Goal: Information Seeking & Learning: Learn about a topic

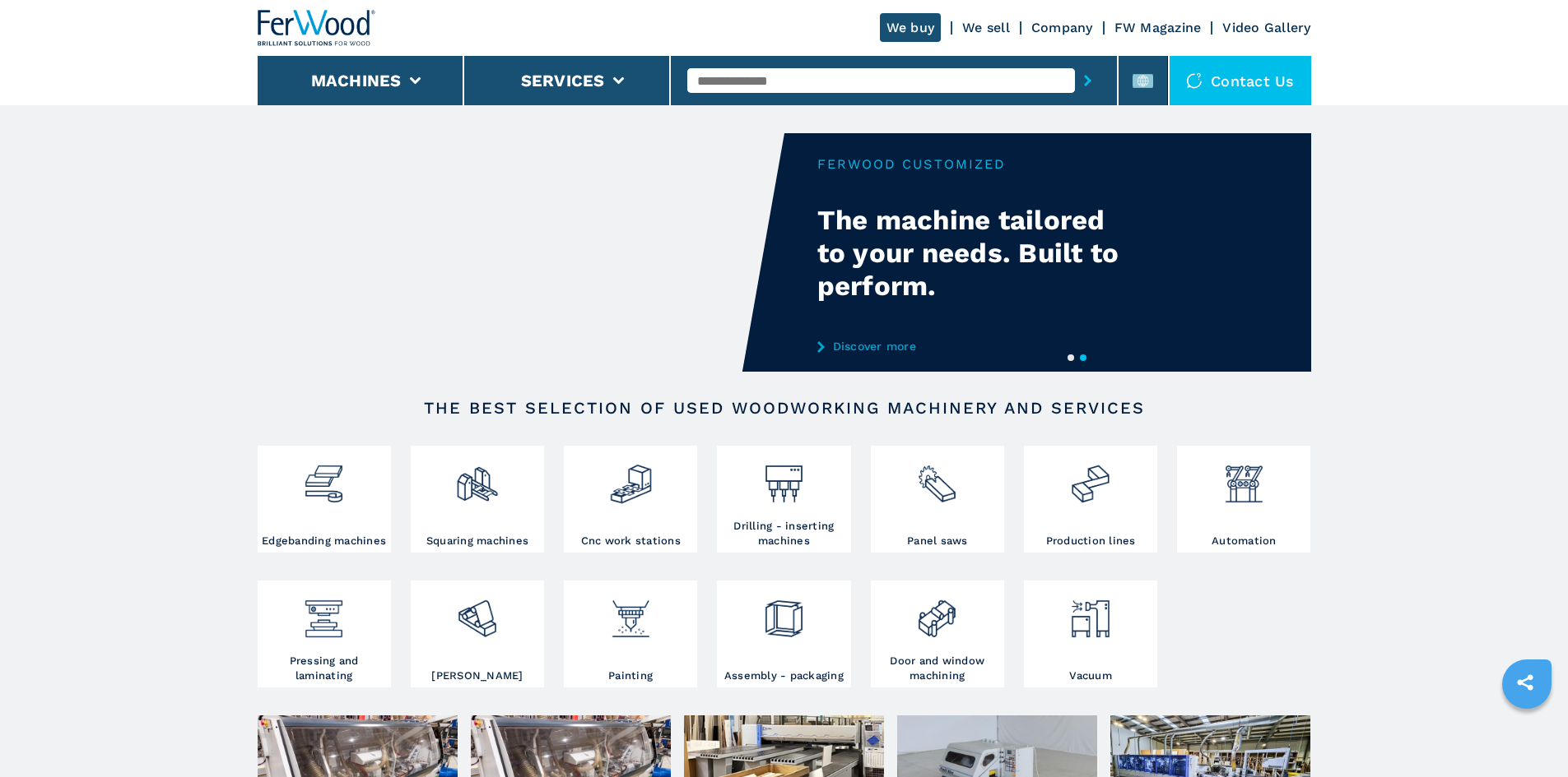
click at [753, 85] on input "text" at bounding box center [881, 80] width 387 height 25
paste input "******"
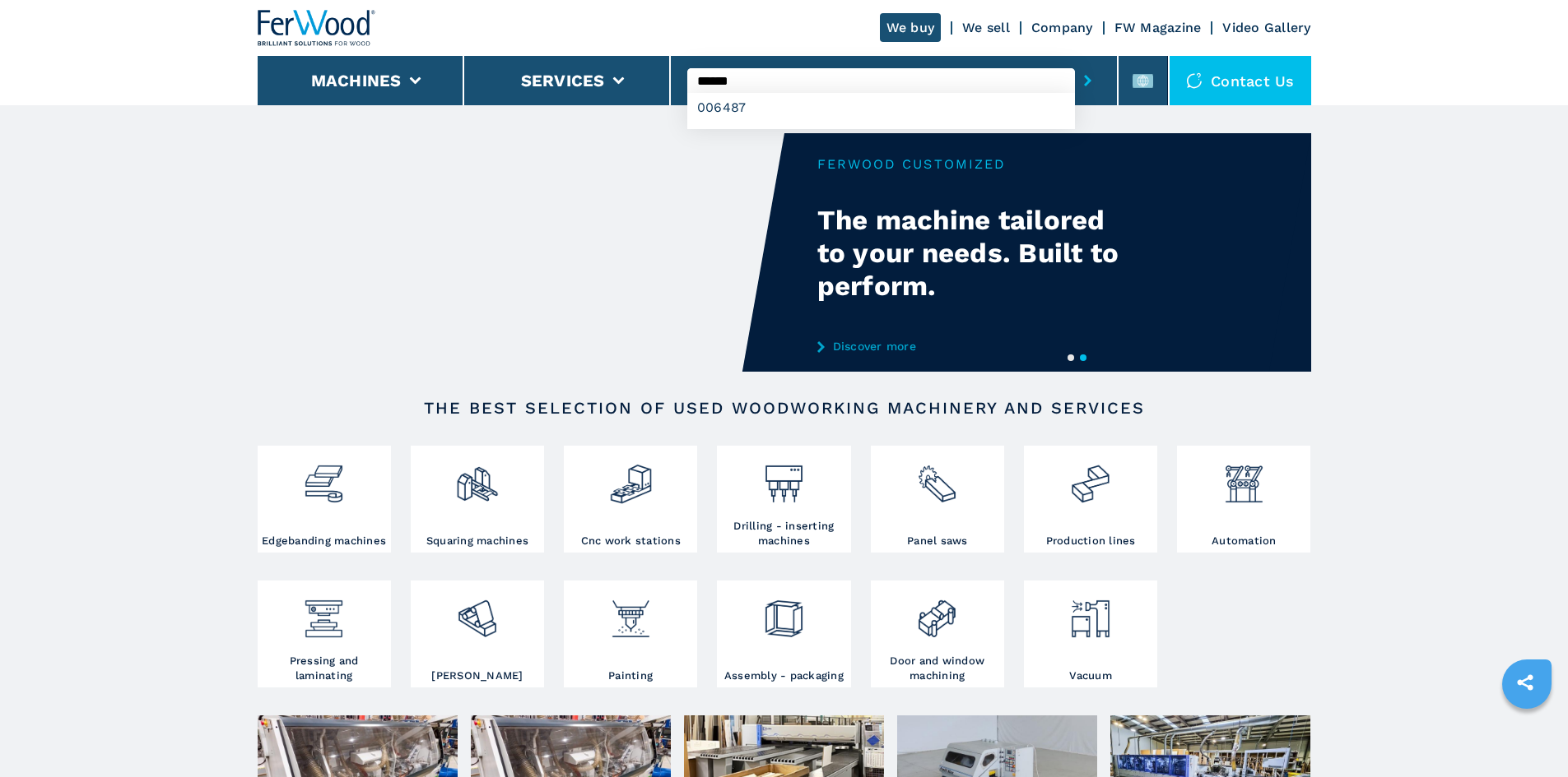
type input "******"
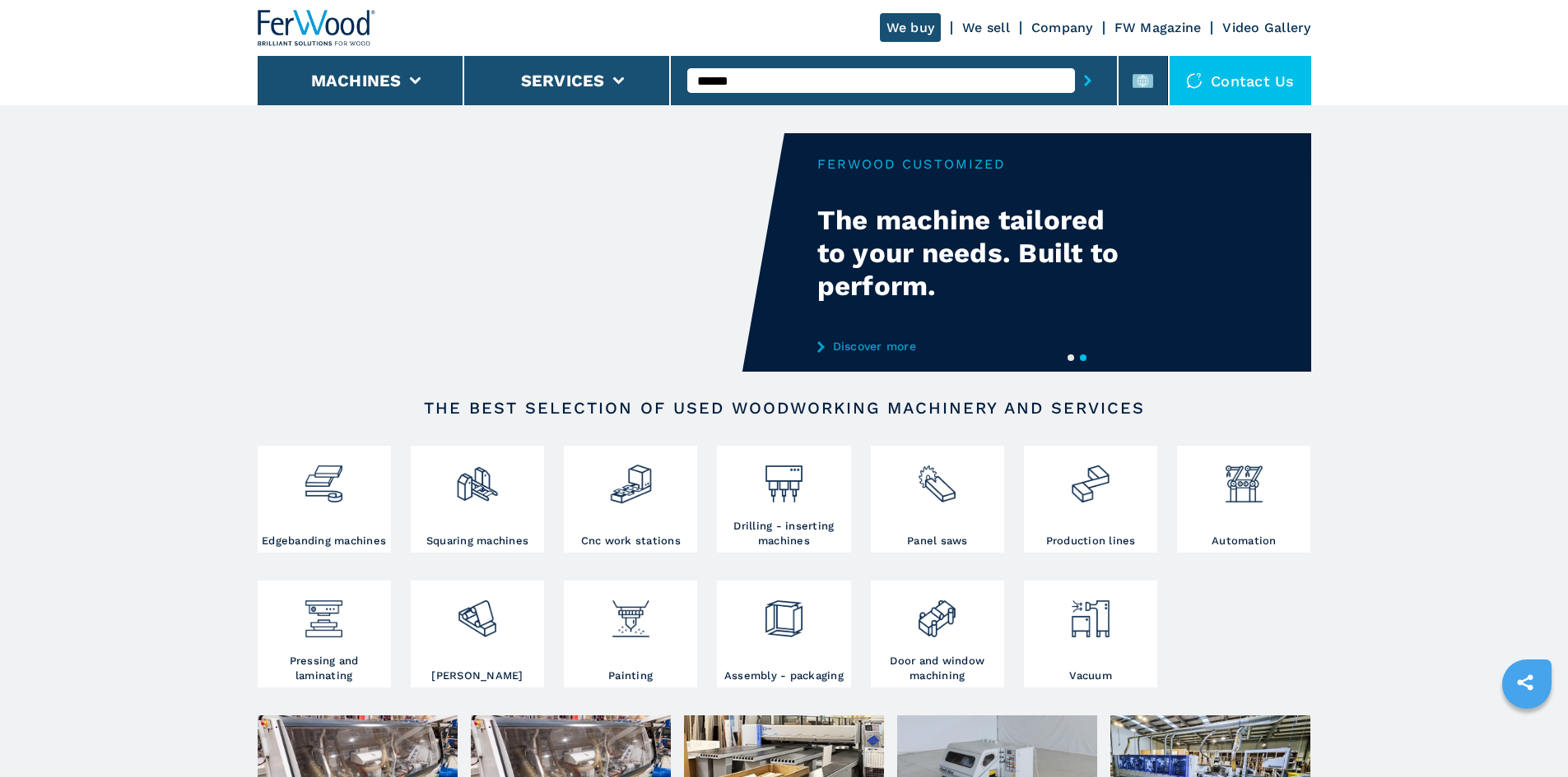
click at [1084, 81] on icon "submit-button" at bounding box center [1088, 80] width 8 height 11
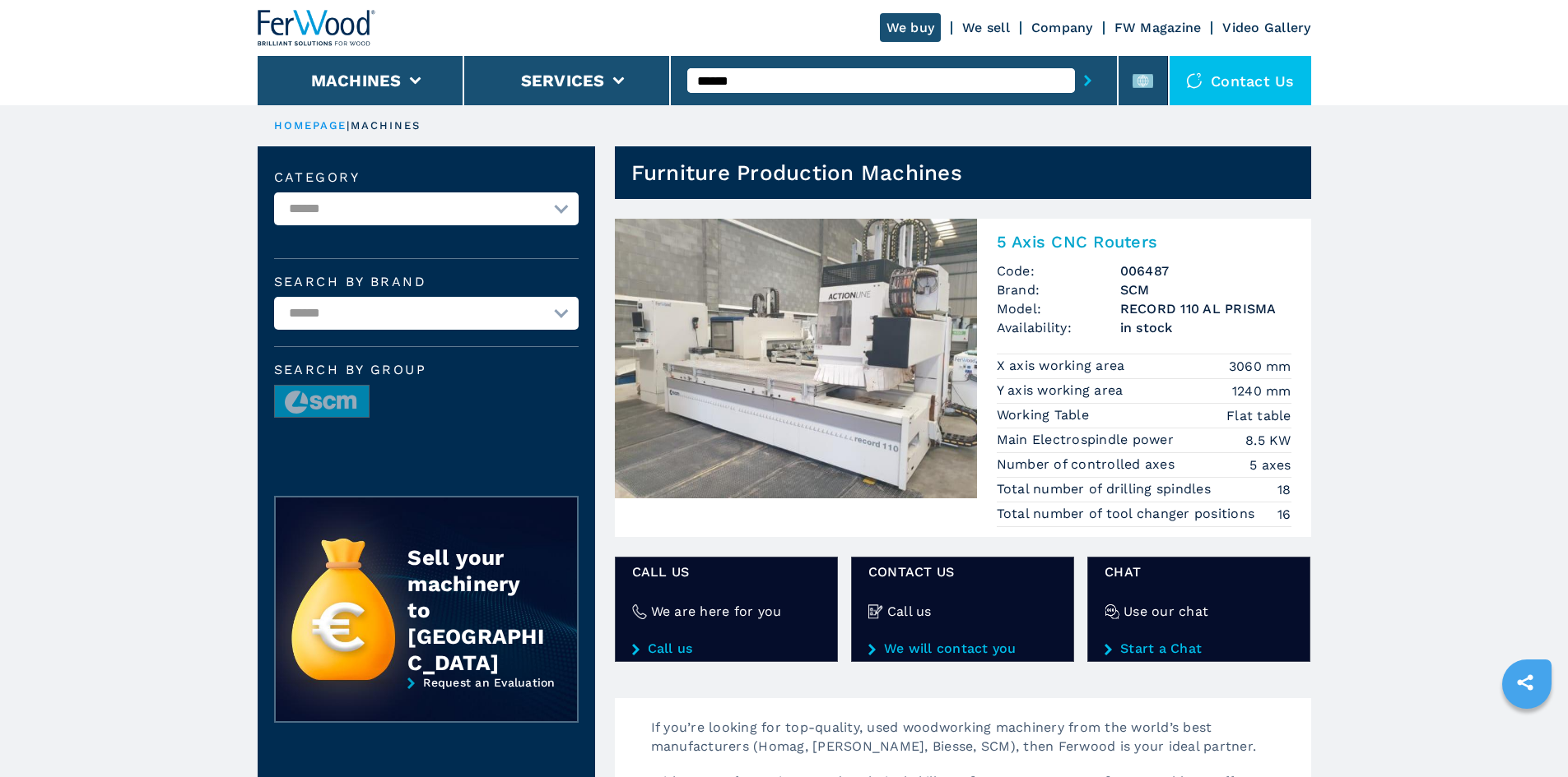
click at [1078, 240] on h2 "5 Axis CNC Routers" at bounding box center [1143, 241] width 294 height 20
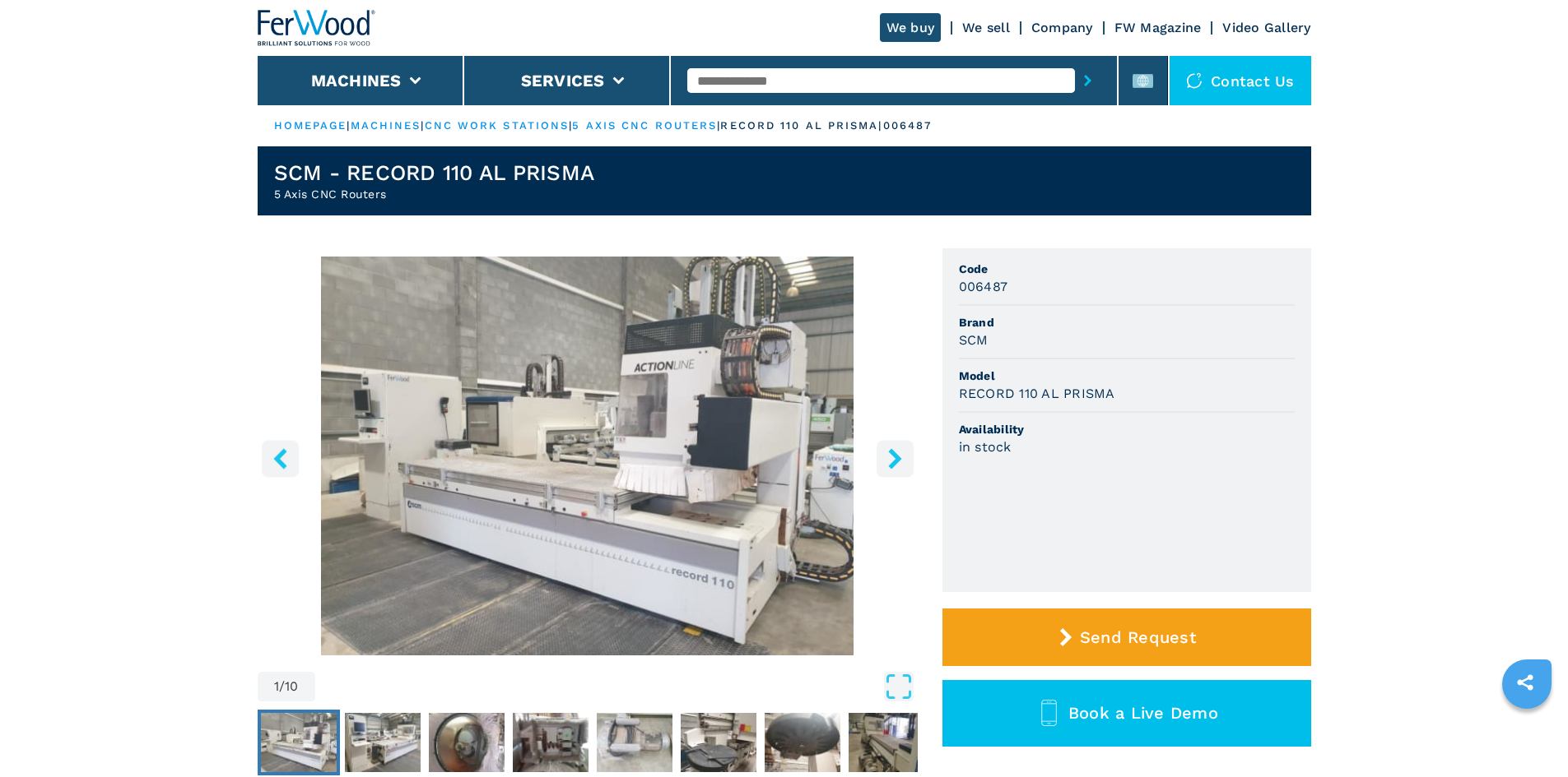
drag, startPoint x: 960, startPoint y: 393, endPoint x: 1125, endPoint y: 400, distance: 165.1
click at [1125, 400] on div "RECORD 110 AL PRISMA" at bounding box center [1126, 394] width 335 height 19
copy h3 "RECORD 110 AL PRISMA"
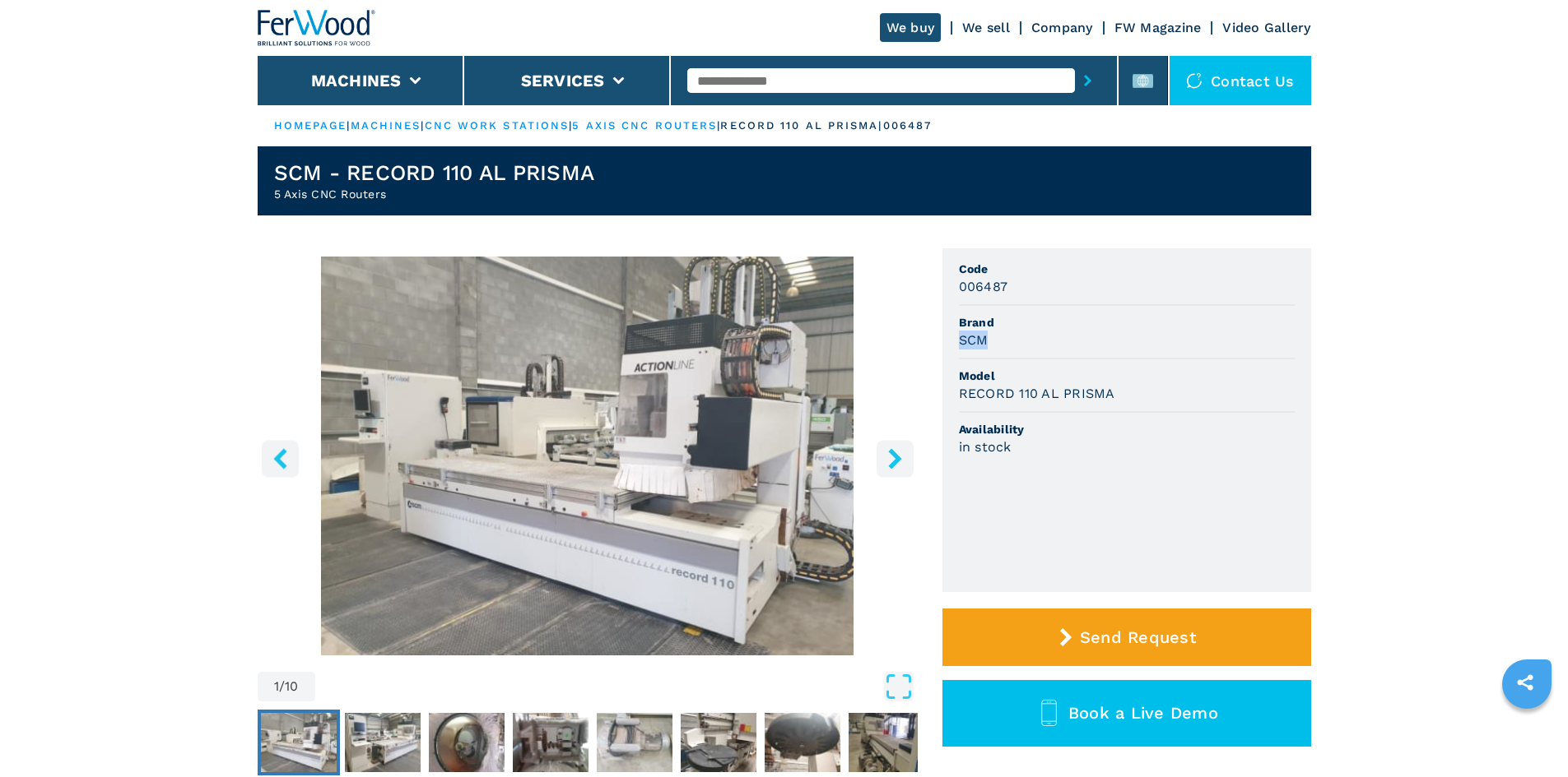
drag, startPoint x: 968, startPoint y: 338, endPoint x: 939, endPoint y: 340, distance: 29.1
click at [939, 340] on div "1 / 10 Unit Measure ****** ******** Code 006487 Brand SCM Model RECORD 110 AL P…" at bounding box center [784, 537] width 1053 height 577
copy h3 "SCM"
click at [1156, 365] on li "Model RECORD 110 AL PRISMA" at bounding box center [1126, 386] width 335 height 54
drag, startPoint x: 1112, startPoint y: 393, endPoint x: 946, endPoint y: 392, distance: 166.0
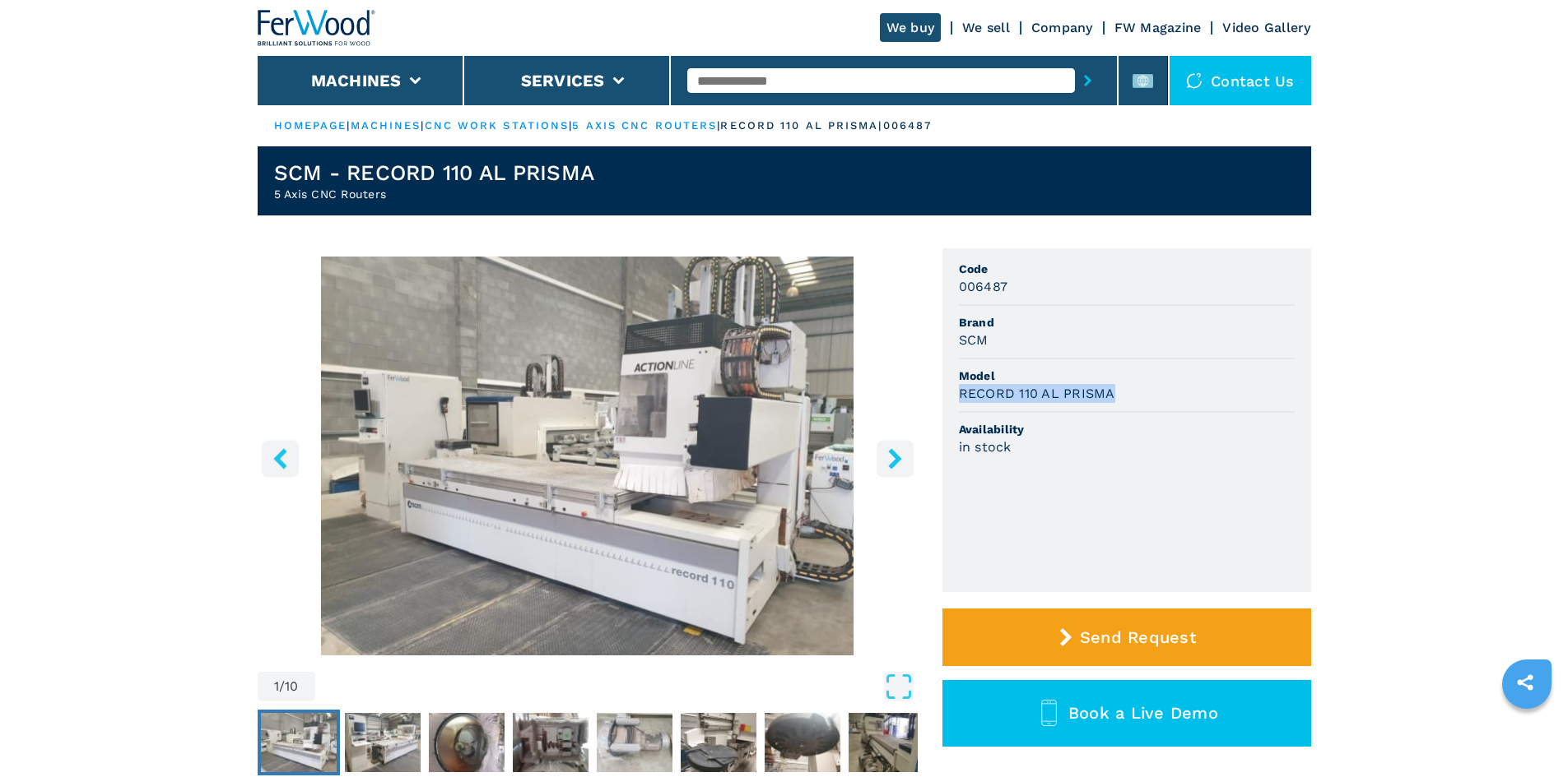
click at [946, 392] on ul "Code 006487 Brand SCM Model RECORD 110 AL PRISMA Availability in stock" at bounding box center [1126, 420] width 369 height 344
copy h3 "RECORD 110 AL PRISMA"
click at [1188, 414] on li "Availability in stock" at bounding box center [1126, 439] width 335 height 52
click at [1141, 95] on li at bounding box center [1143, 80] width 50 height 50
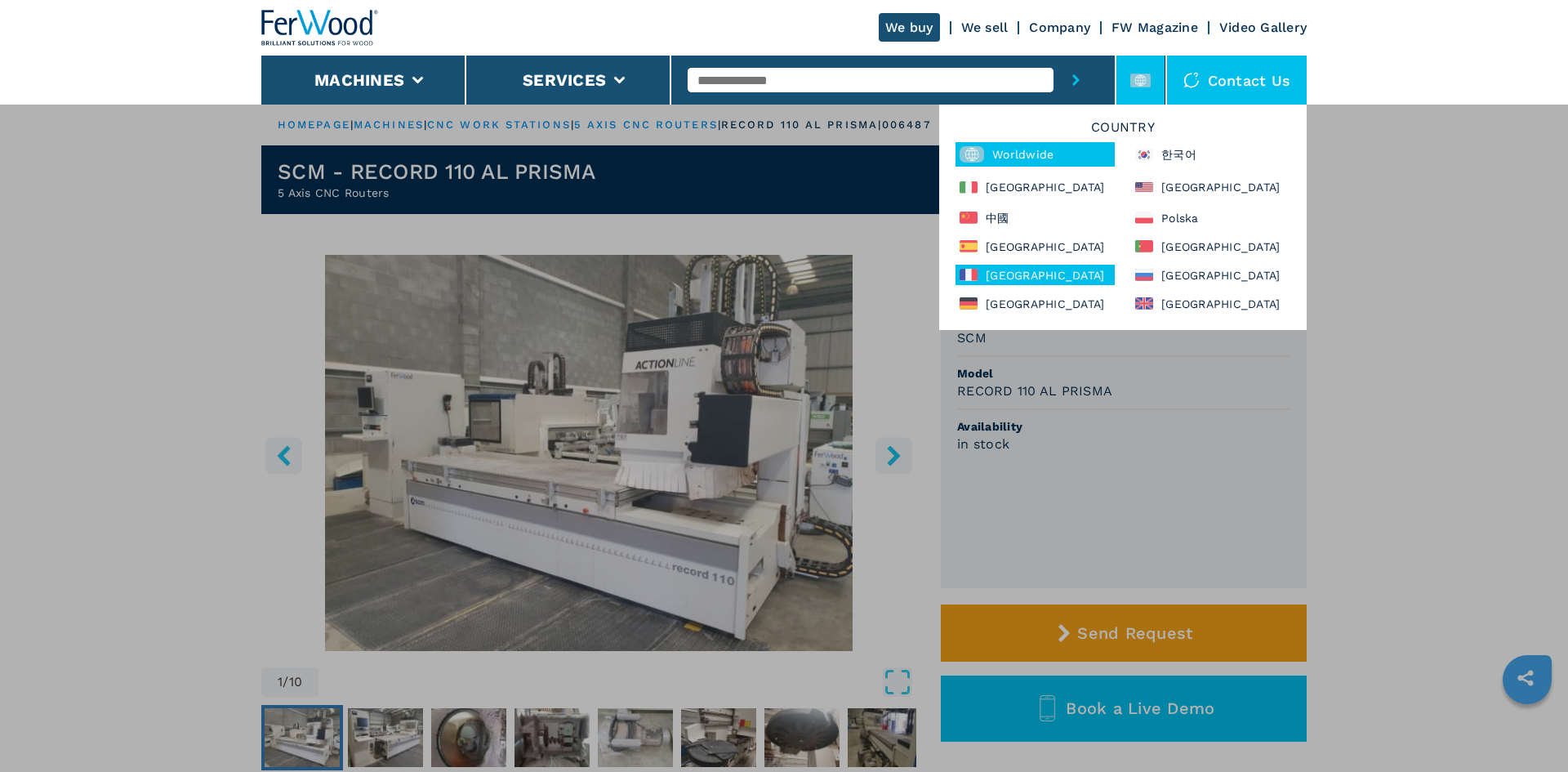
click at [1009, 273] on div "France" at bounding box center [1035, 274] width 159 height 20
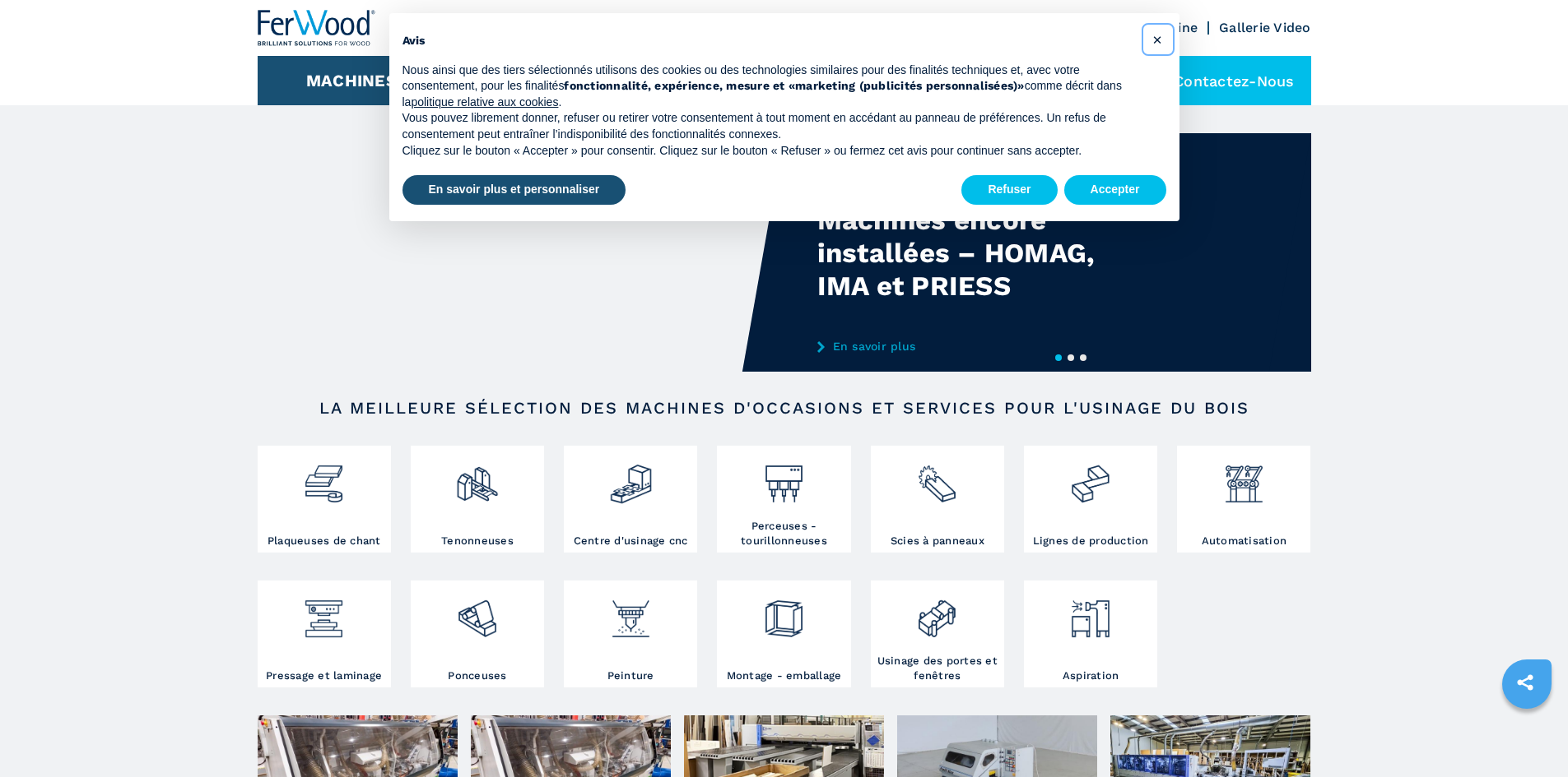
click at [1156, 46] on span "×" at bounding box center [1157, 39] width 10 height 20
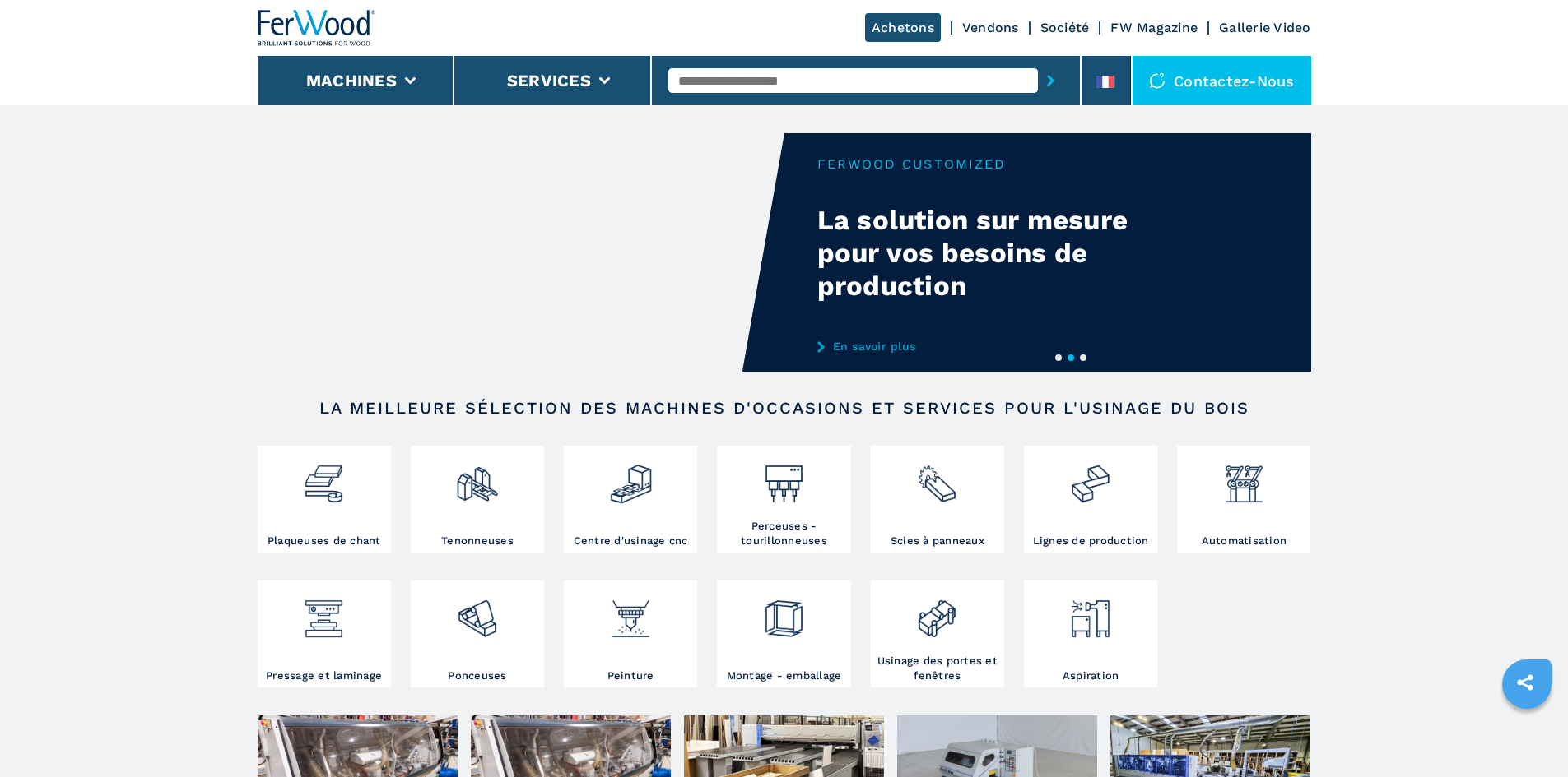
click at [720, 82] on input "text" at bounding box center [853, 80] width 370 height 25
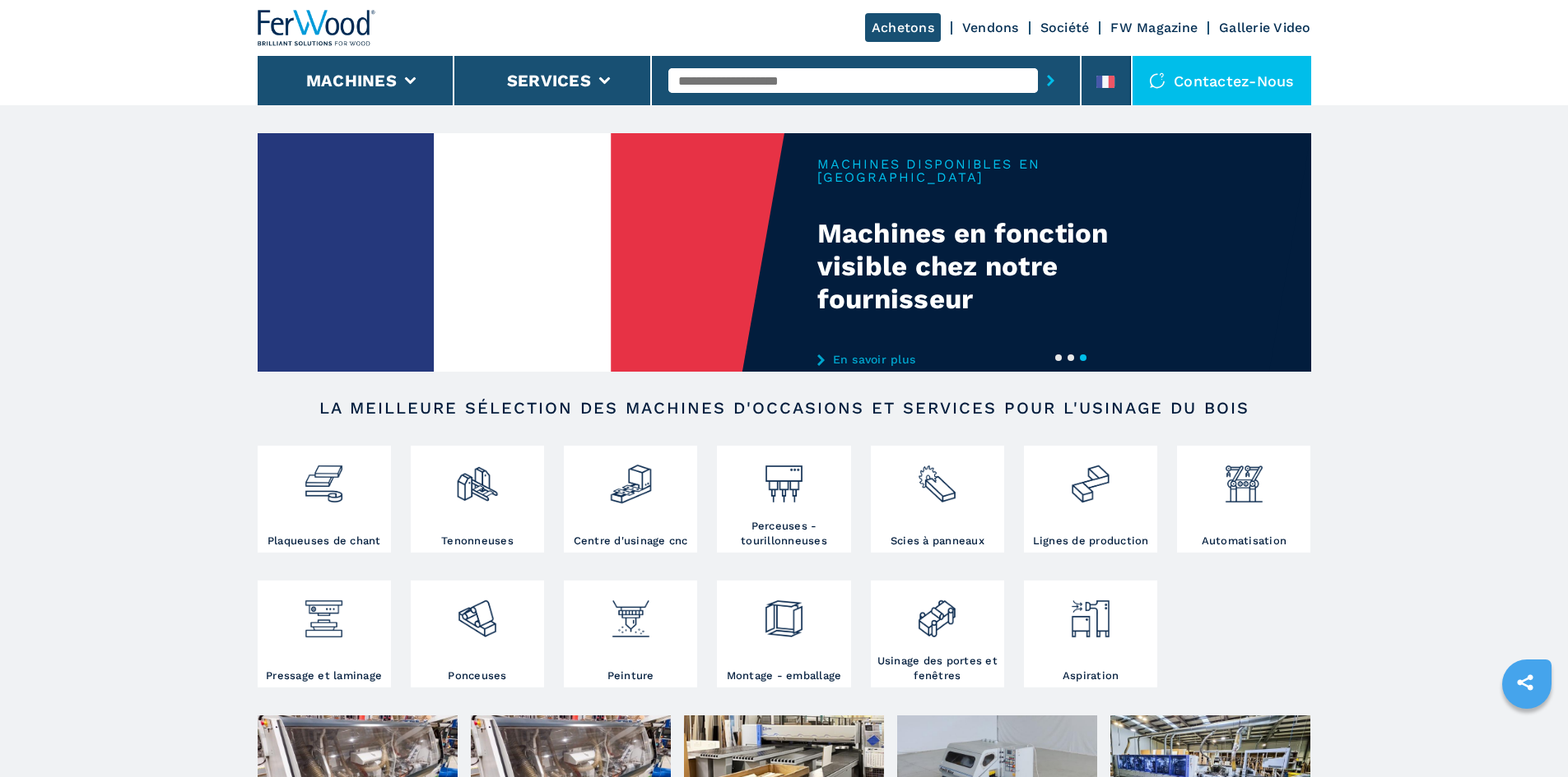
paste input "******"
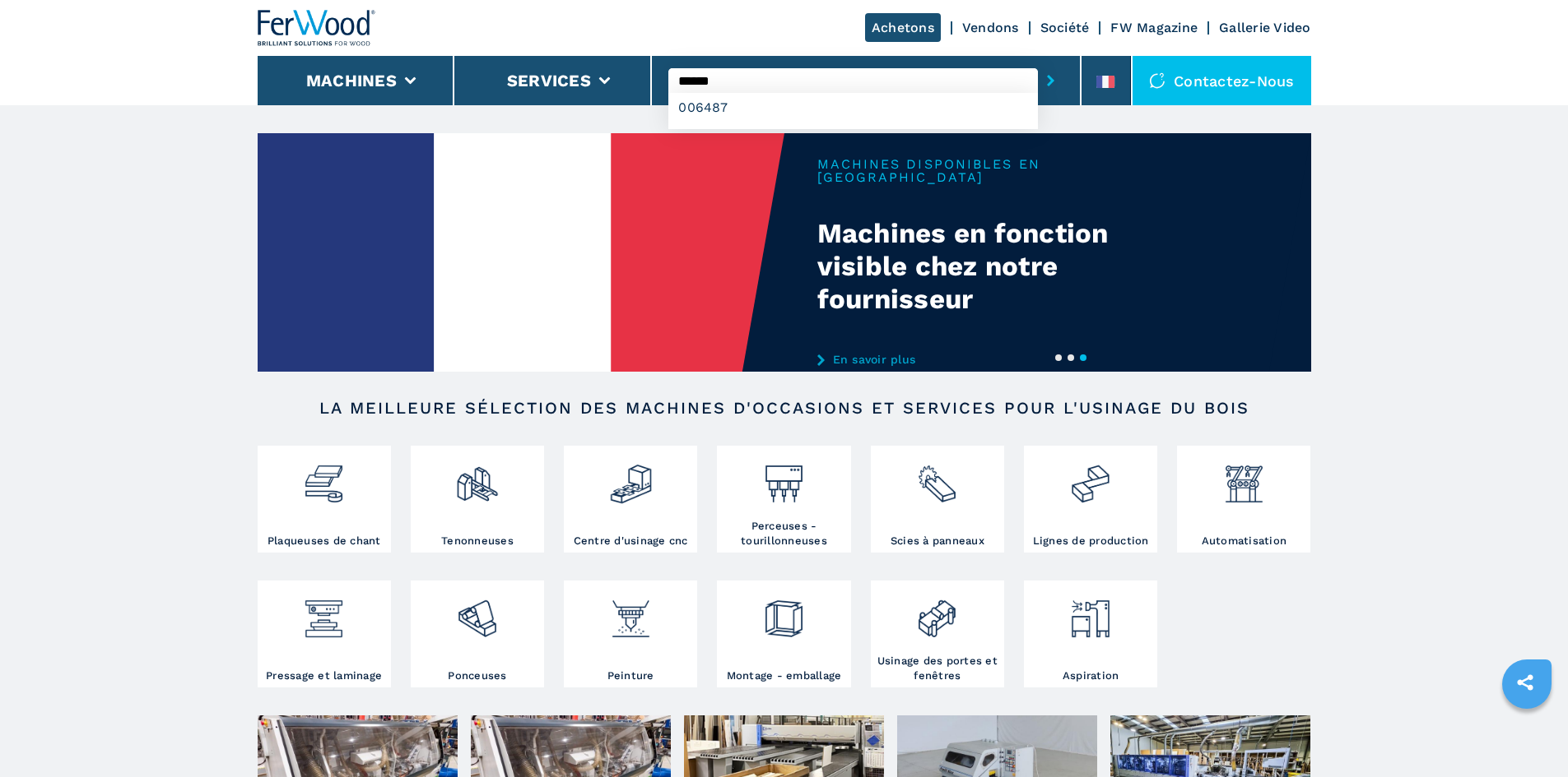
type input "******"
click at [1038, 79] on button "submit-button" at bounding box center [1050, 80] width 26 height 37
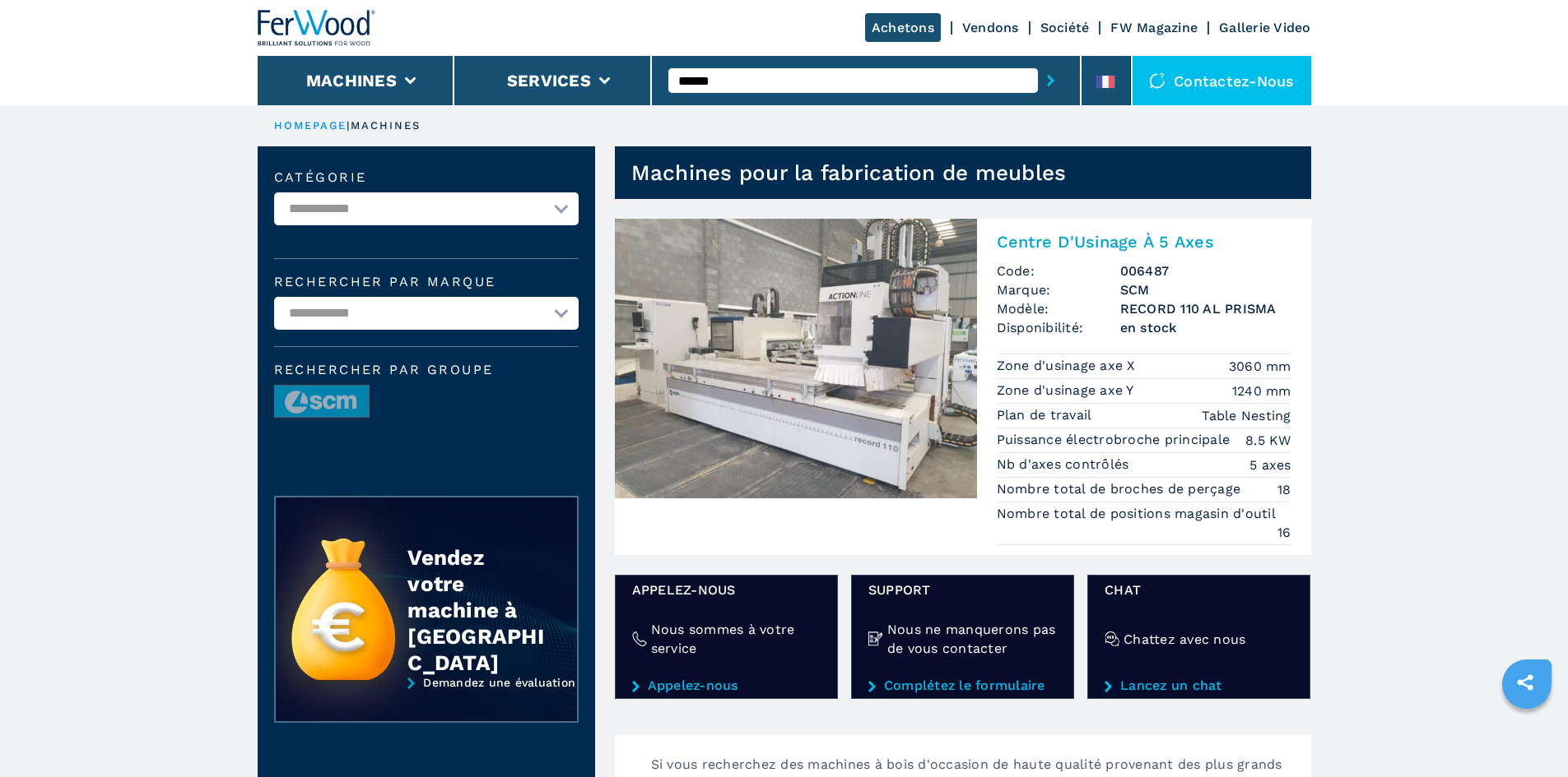
click at [1025, 238] on h2 "Centre D'Usinage À 5 Axes" at bounding box center [1143, 241] width 294 height 20
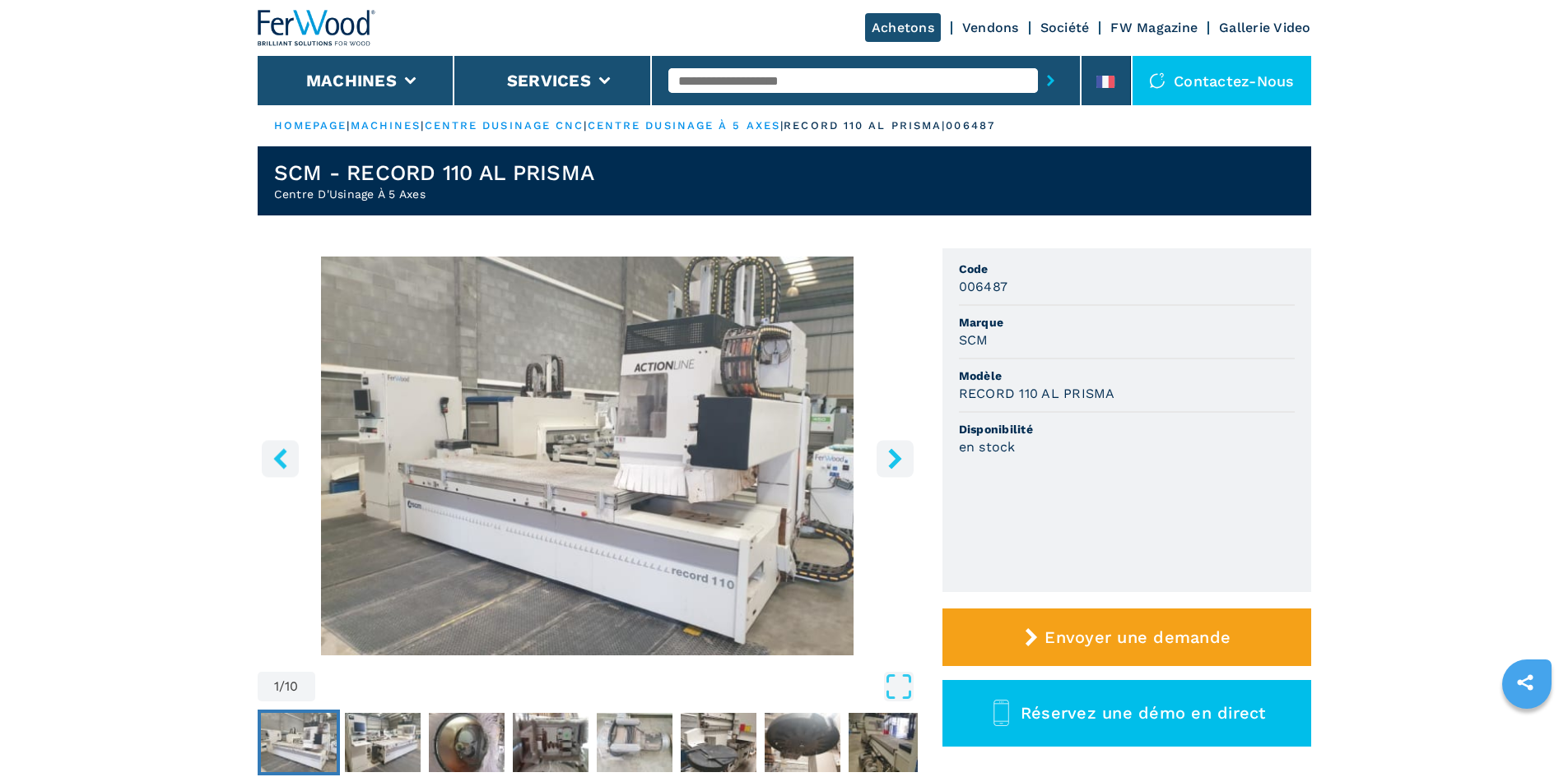
click at [659, 446] on img "Go to Slide 1" at bounding box center [588, 456] width 660 height 399
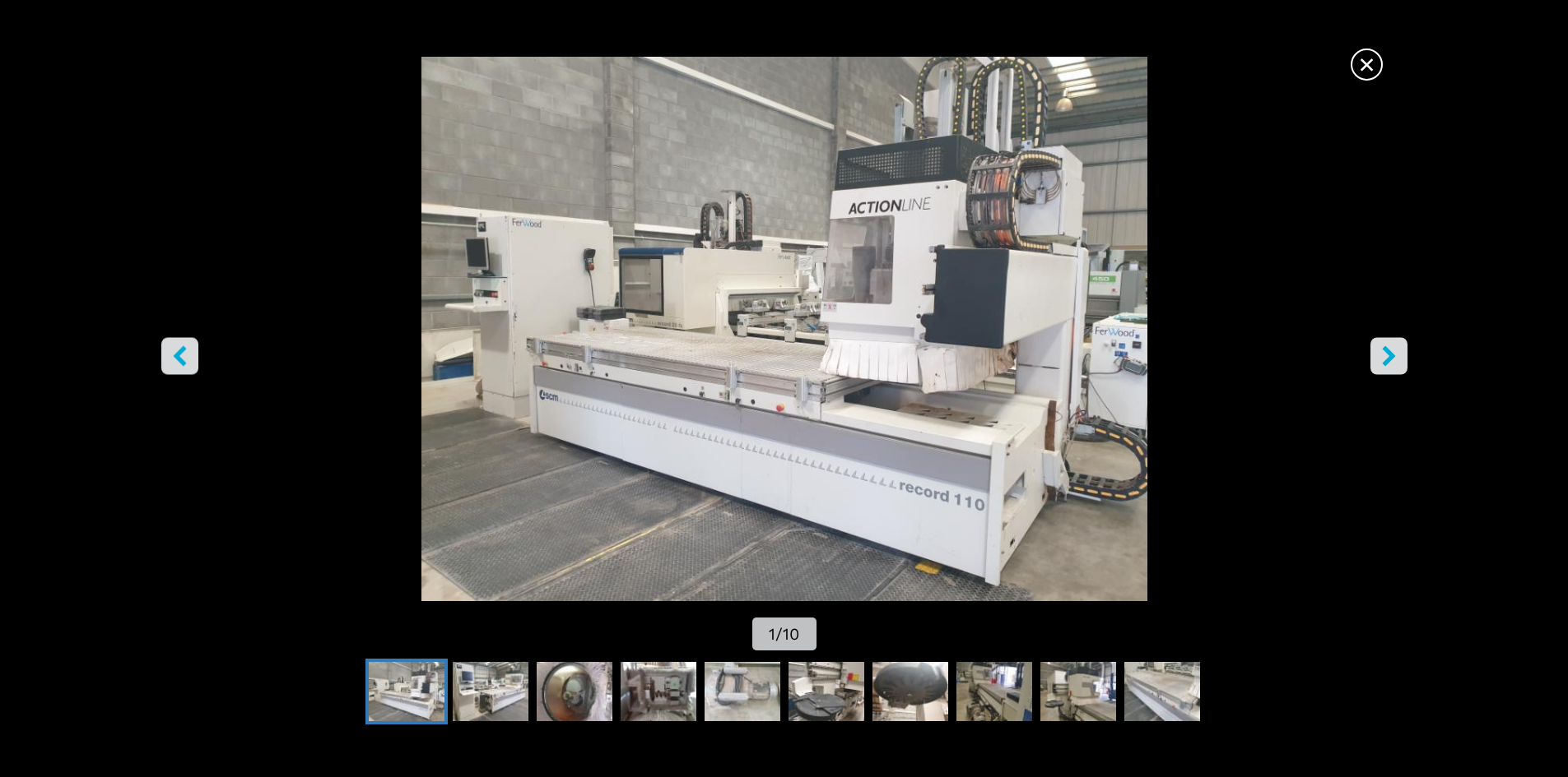
click at [1376, 68] on span "×" at bounding box center [1367, 61] width 29 height 29
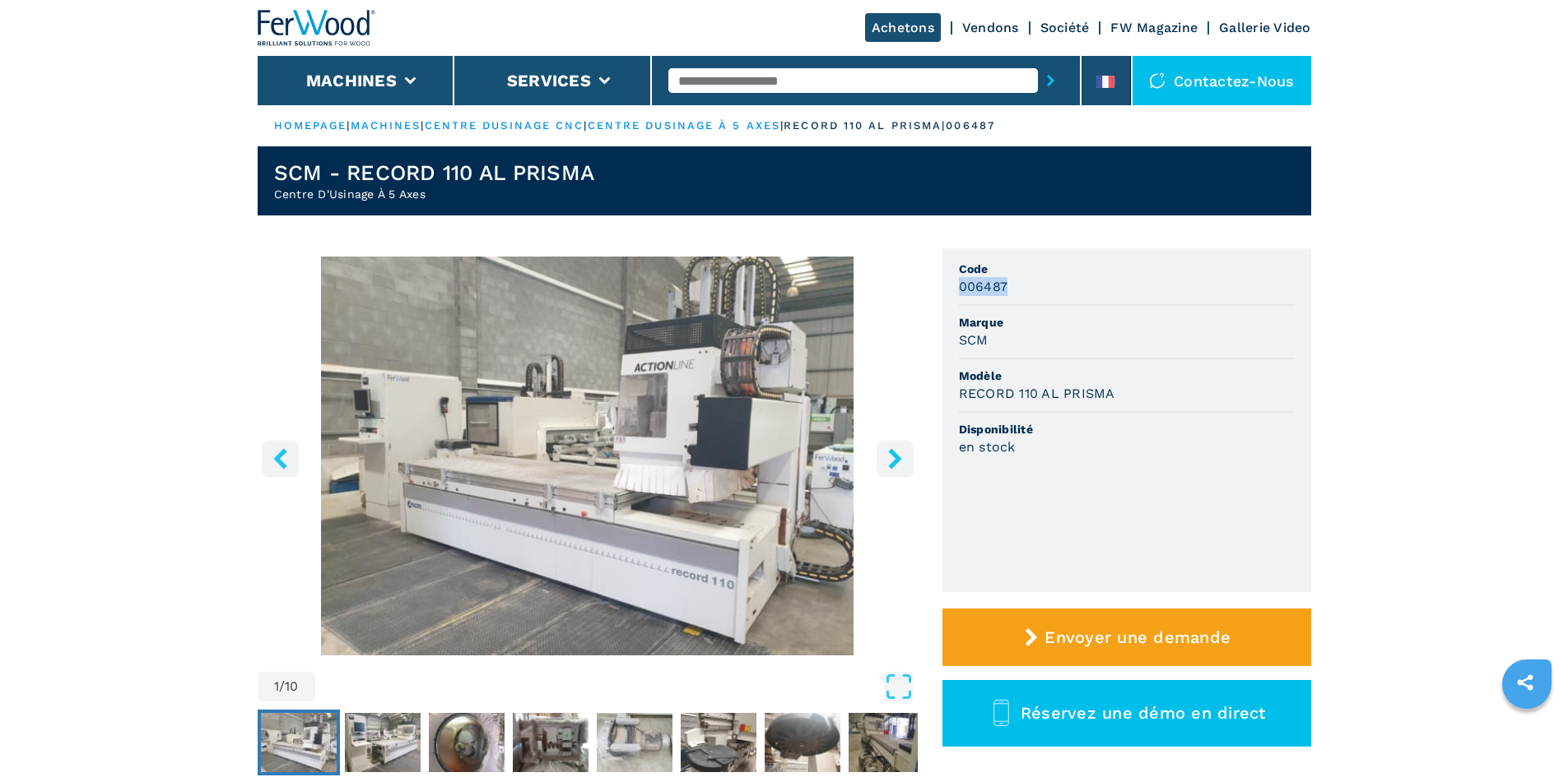
drag, startPoint x: 960, startPoint y: 285, endPoint x: 1004, endPoint y: 289, distance: 44.2
click at [1004, 289] on h3 "006487" at bounding box center [983, 286] width 50 height 19
copy h3 "006487"
click at [1033, 300] on li "Code 006487" at bounding box center [1126, 280] width 335 height 54
drag, startPoint x: 958, startPoint y: 342, endPoint x: 985, endPoint y: 342, distance: 27.0
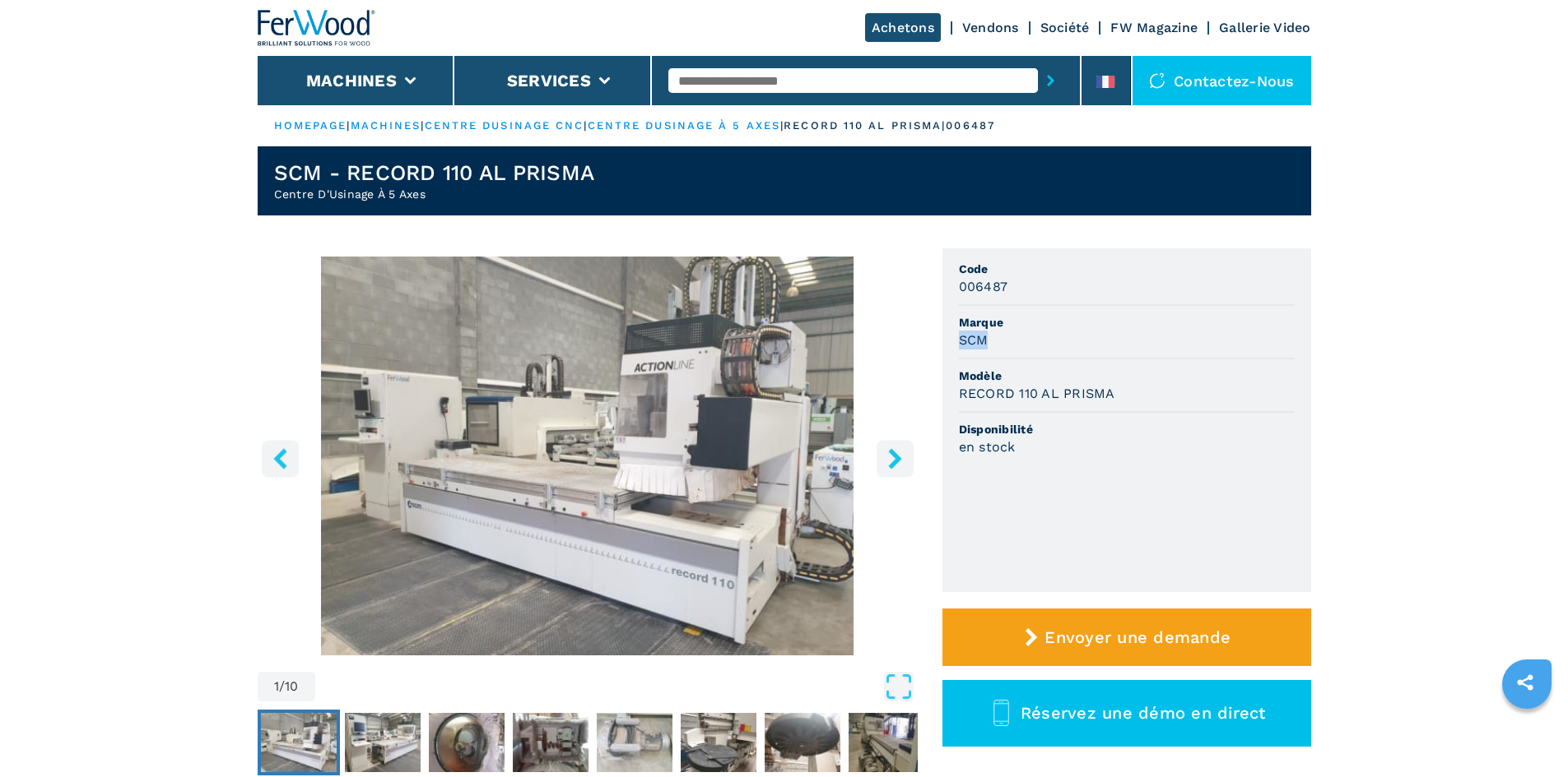
click at [985, 342] on h3 "SCM" at bounding box center [973, 340] width 30 height 19
copy h3 "SCM"
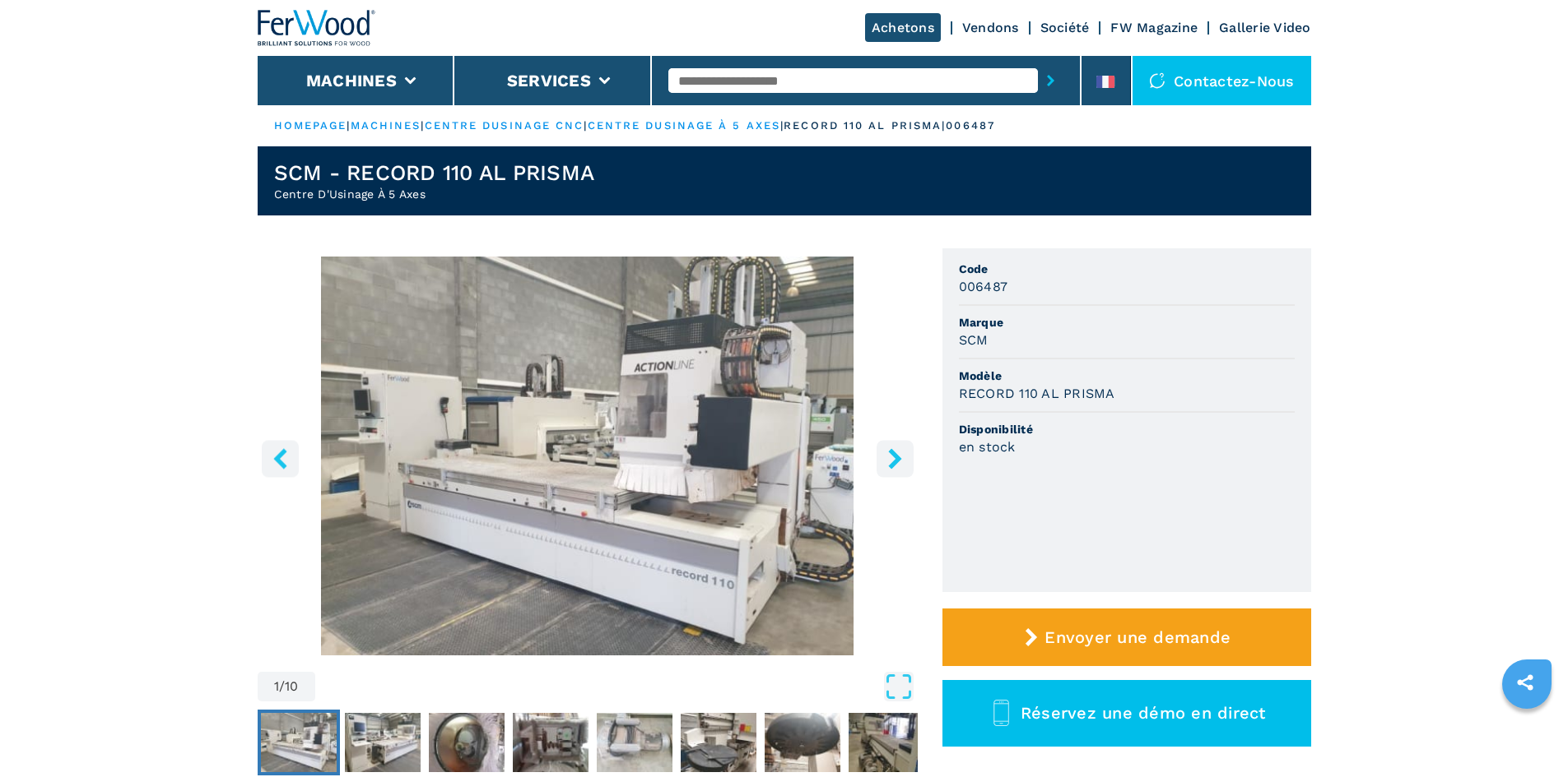
drag, startPoint x: 123, startPoint y: 139, endPoint x: 191, endPoint y: 68, distance: 98.3
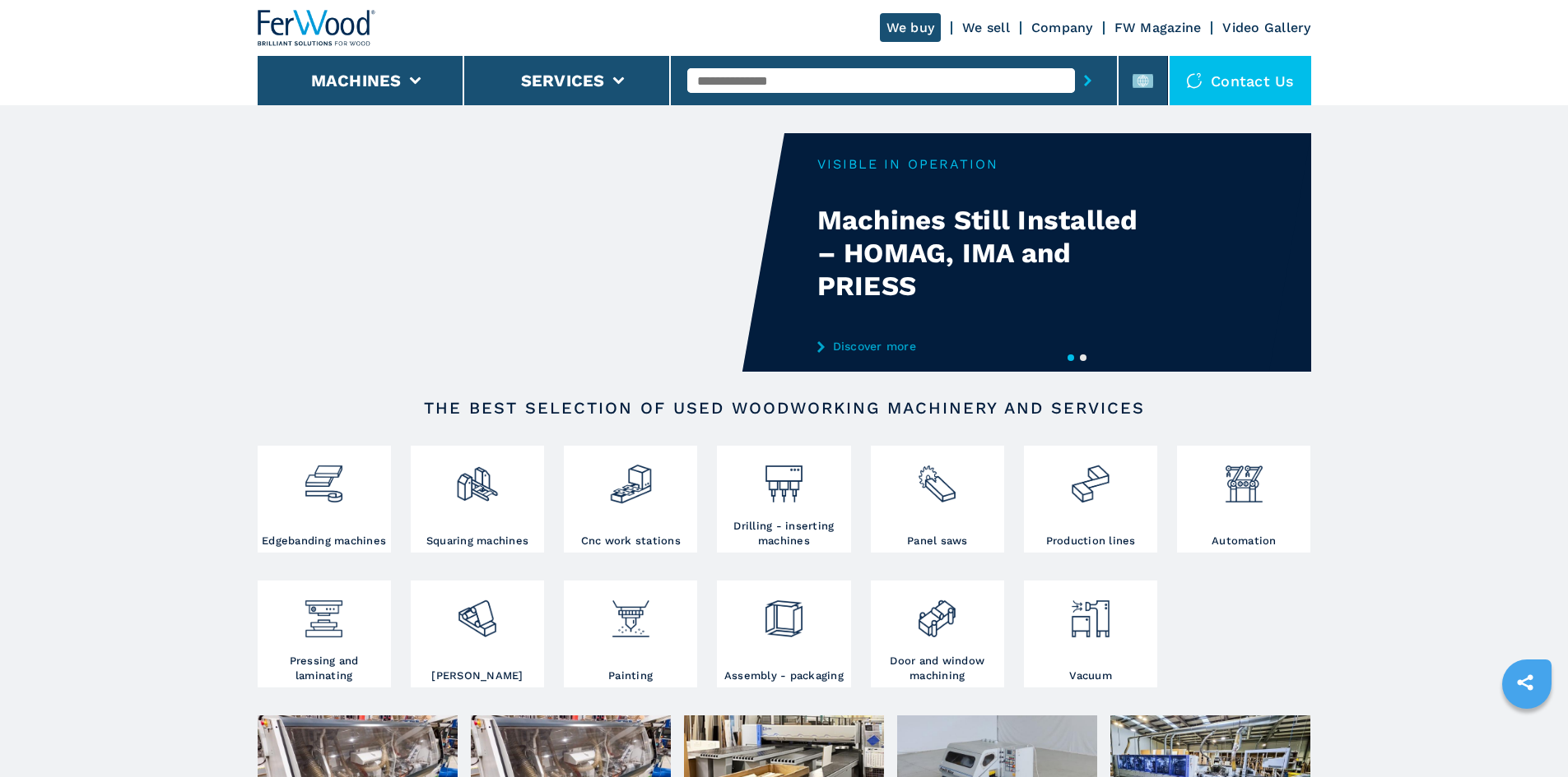
click at [709, 73] on input "text" at bounding box center [881, 80] width 387 height 25
paste input "******"
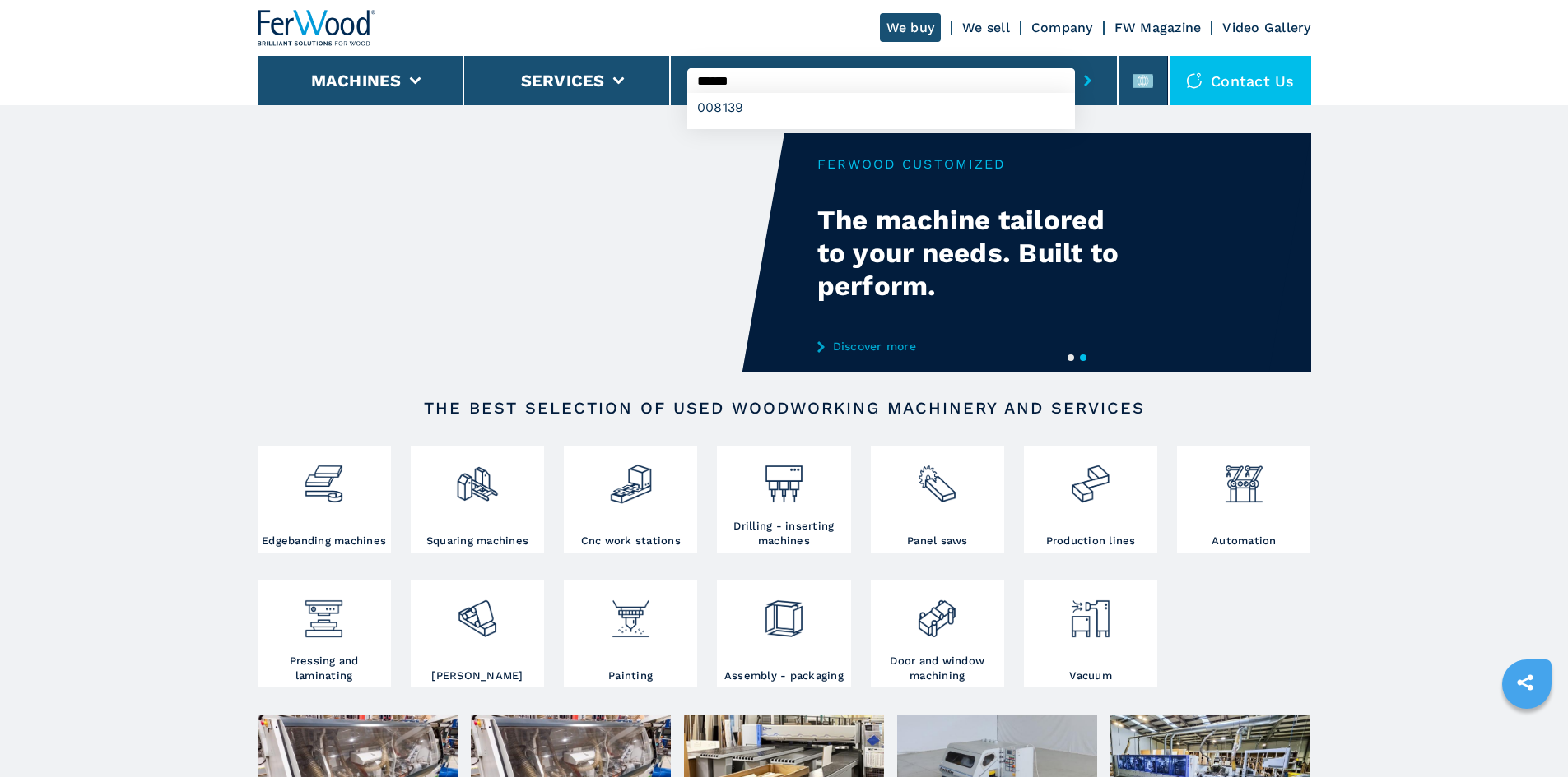
type input "******"
click at [1084, 80] on icon "submit-button" at bounding box center [1088, 80] width 8 height 11
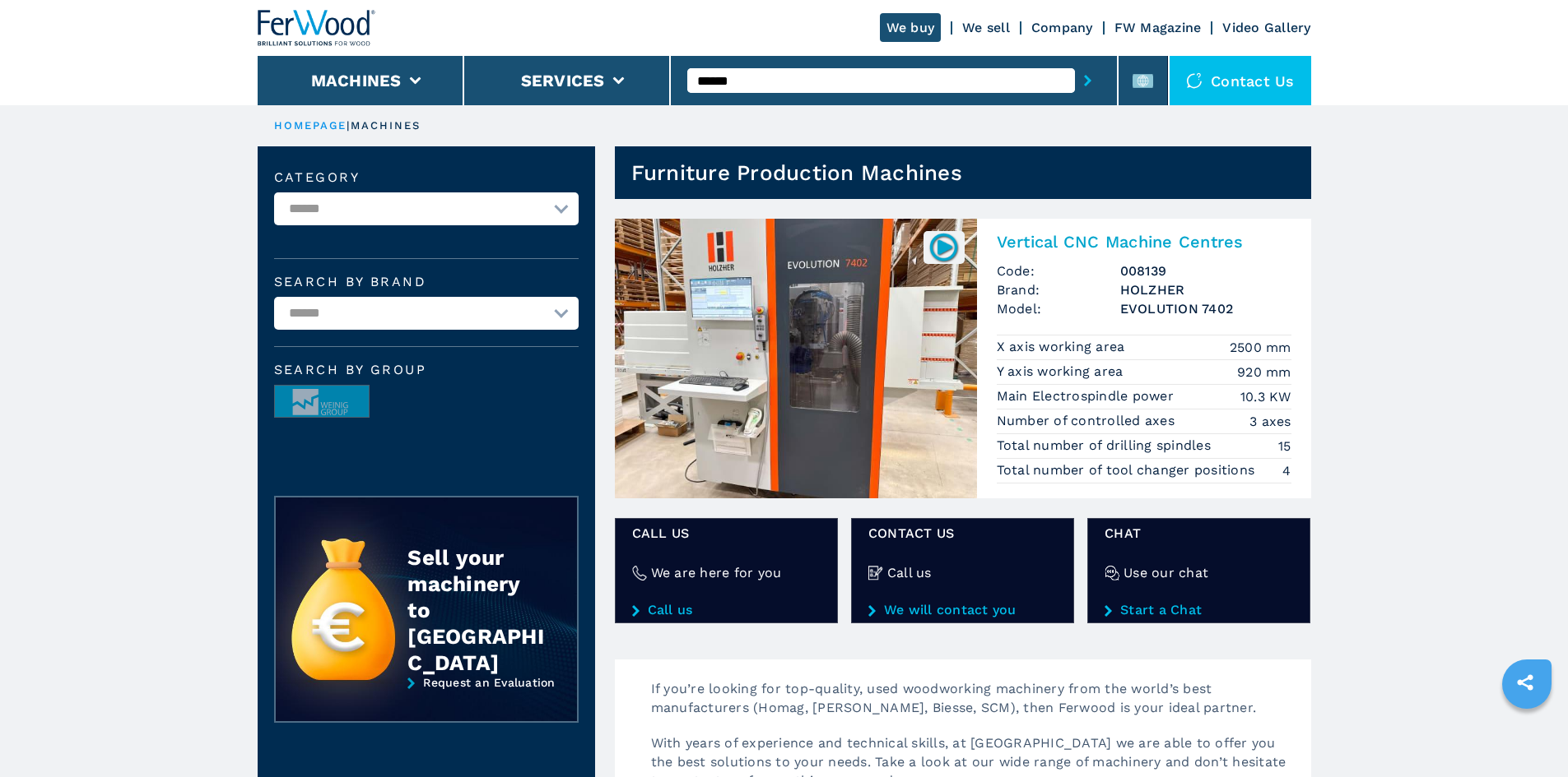
click at [1024, 236] on h2 "Vertical CNC Machine Centres" at bounding box center [1143, 241] width 294 height 20
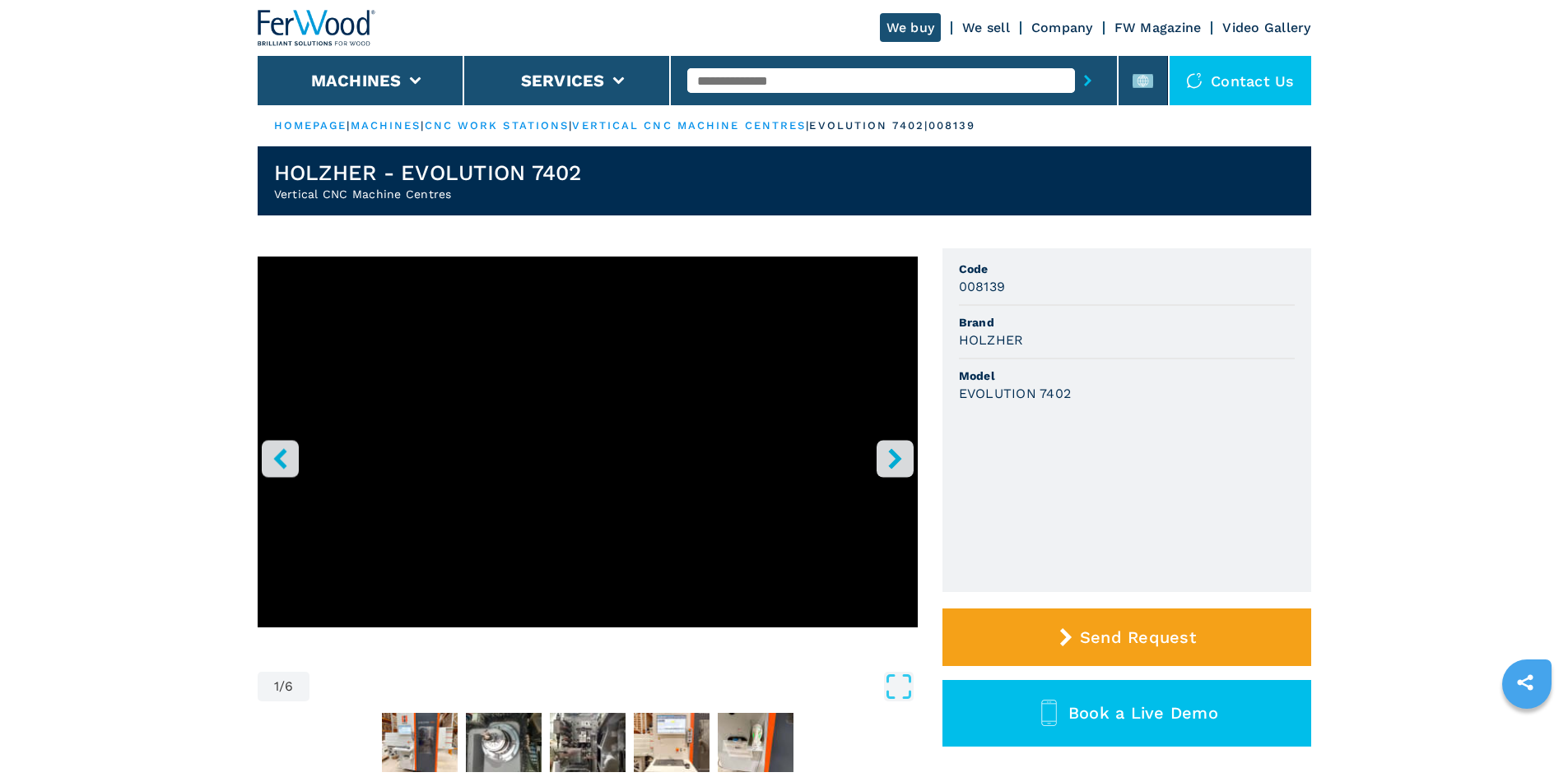
drag, startPoint x: 958, startPoint y: 343, endPoint x: 1022, endPoint y: 345, distance: 64.0
click at [1022, 345] on h3 "HOLZHER" at bounding box center [991, 340] width 65 height 19
copy h3 "HOLZHER"
click at [1157, 379] on span "Model" at bounding box center [1126, 376] width 335 height 16
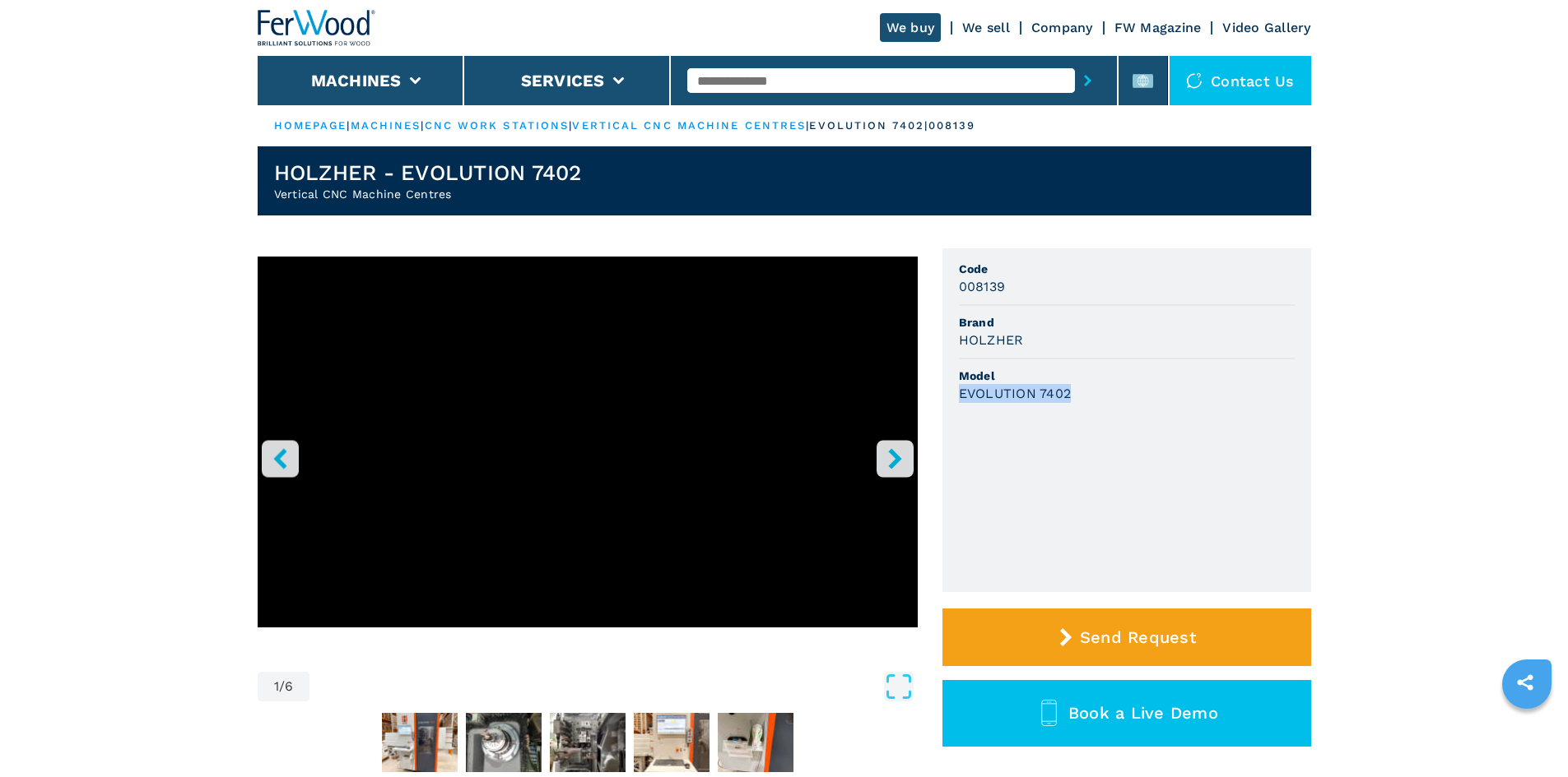
drag, startPoint x: 959, startPoint y: 395, endPoint x: 1085, endPoint y: 404, distance: 126.3
click at [1085, 404] on li "Model EVOLUTION 7402" at bounding box center [1126, 385] width 335 height 52
copy h3 "EVOLUTION 7402"
click at [1095, 403] on li "Model EVOLUTION 7402" at bounding box center [1126, 385] width 335 height 52
drag, startPoint x: 958, startPoint y: 289, endPoint x: 1007, endPoint y: 292, distance: 49.1
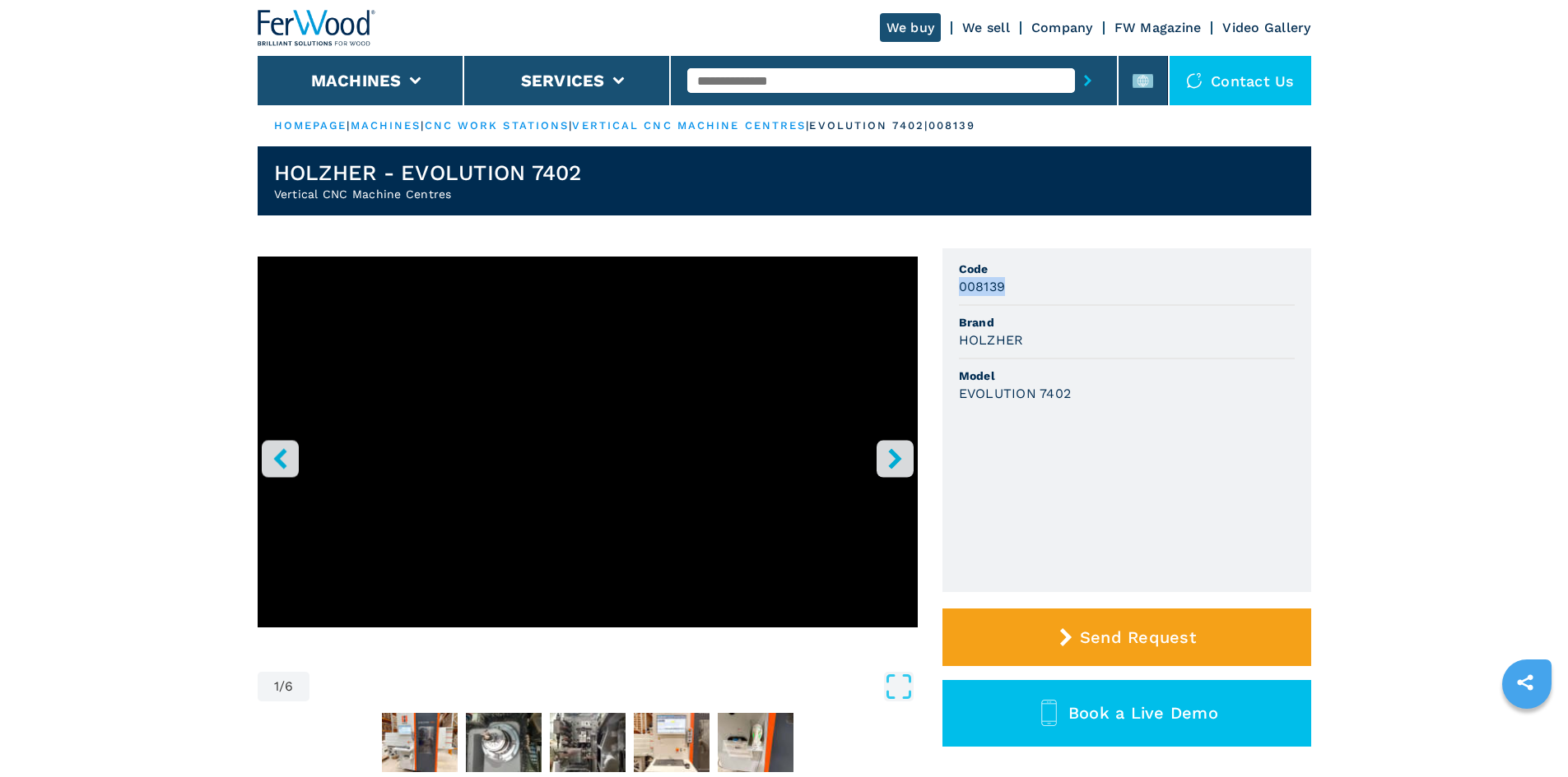
click at [1007, 292] on div "008139" at bounding box center [1126, 286] width 335 height 19
copy h3 "008139"
click at [1263, 319] on span "Brand" at bounding box center [1126, 322] width 335 height 16
click at [762, 83] on input "text" at bounding box center [881, 80] width 387 height 25
paste input "******"
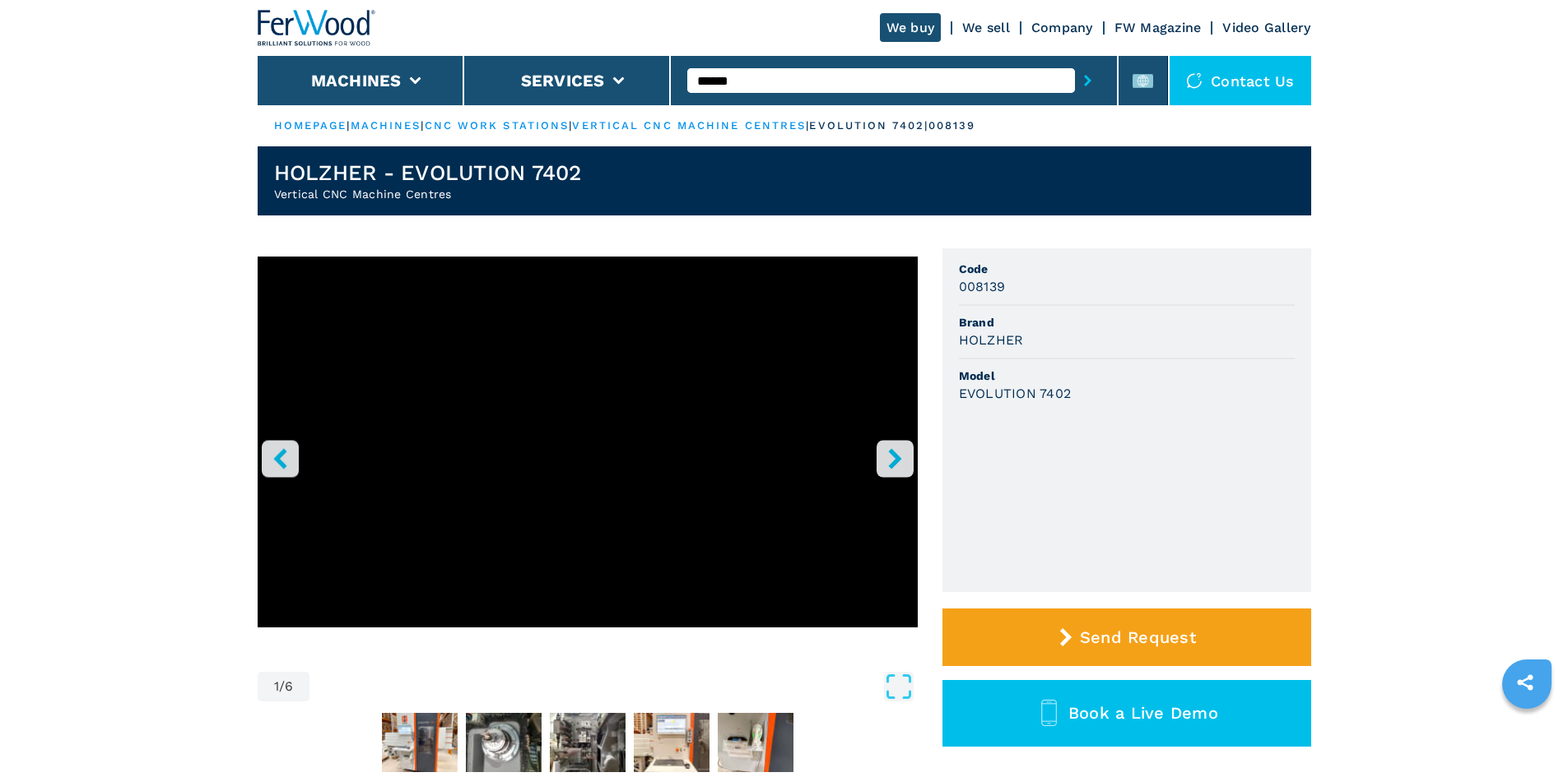
type input "******"
click at [1084, 84] on icon "submit-button" at bounding box center [1088, 80] width 8 height 11
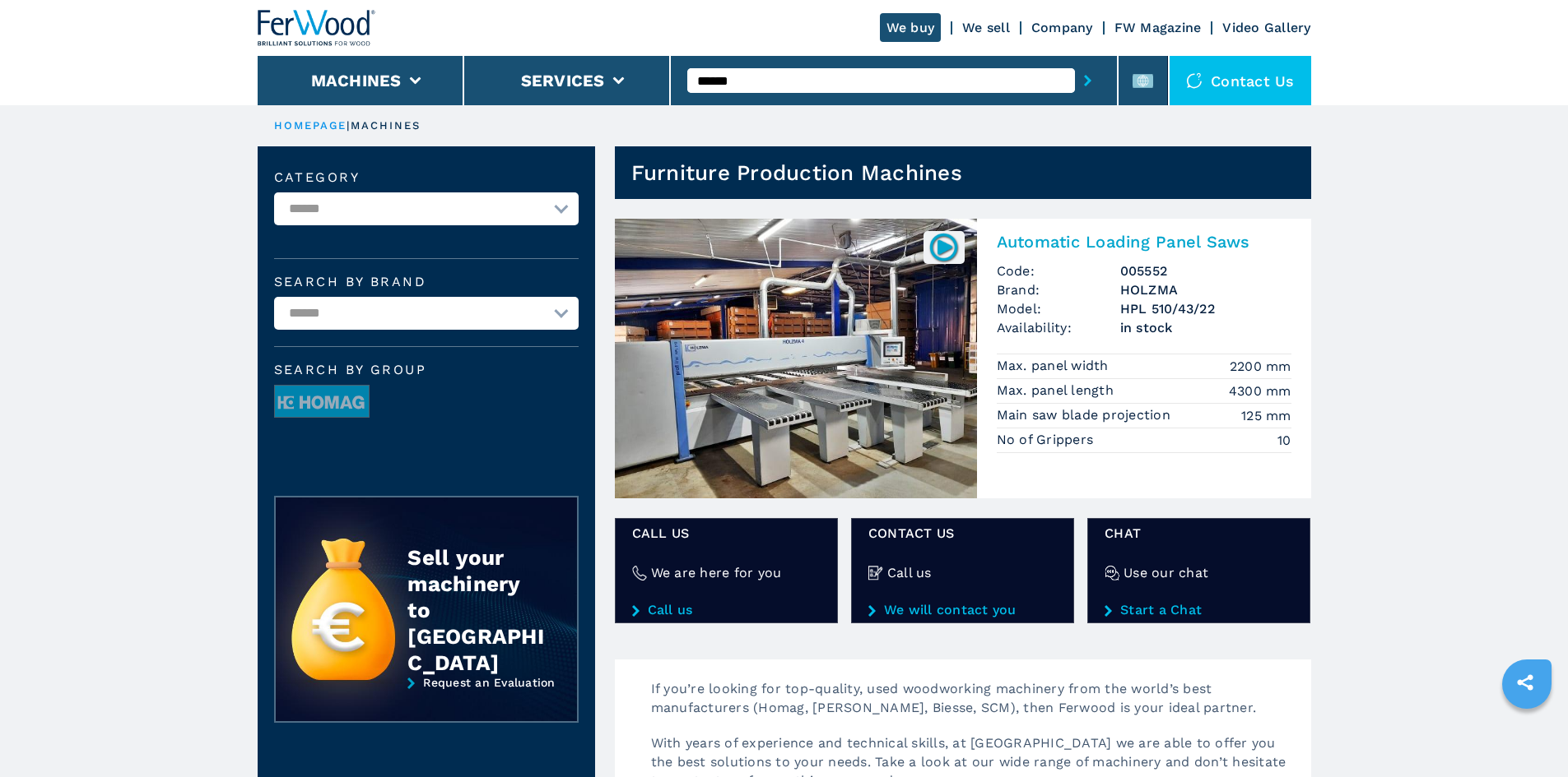
click at [1079, 242] on h2 "Automatic Loading Panel Saws" at bounding box center [1143, 241] width 294 height 20
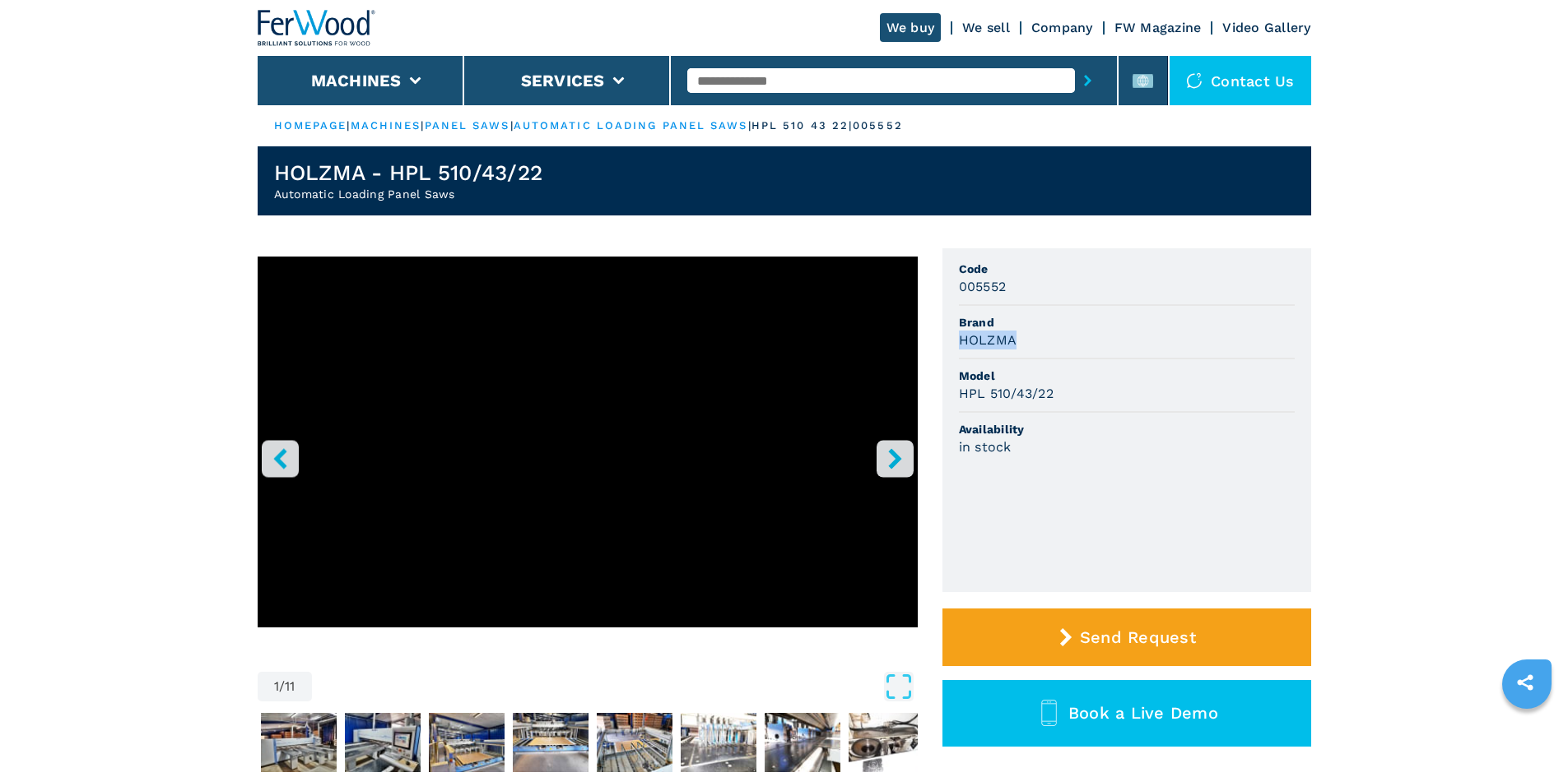
drag, startPoint x: 957, startPoint y: 340, endPoint x: 1025, endPoint y: 349, distance: 68.6
click at [1025, 349] on div "HOLZMA" at bounding box center [1126, 340] width 335 height 19
copy h3 "HOLZMA"
click at [1139, 330] on span "Brand" at bounding box center [1126, 322] width 335 height 16
drag, startPoint x: 957, startPoint y: 339, endPoint x: 1035, endPoint y: 356, distance: 79.8
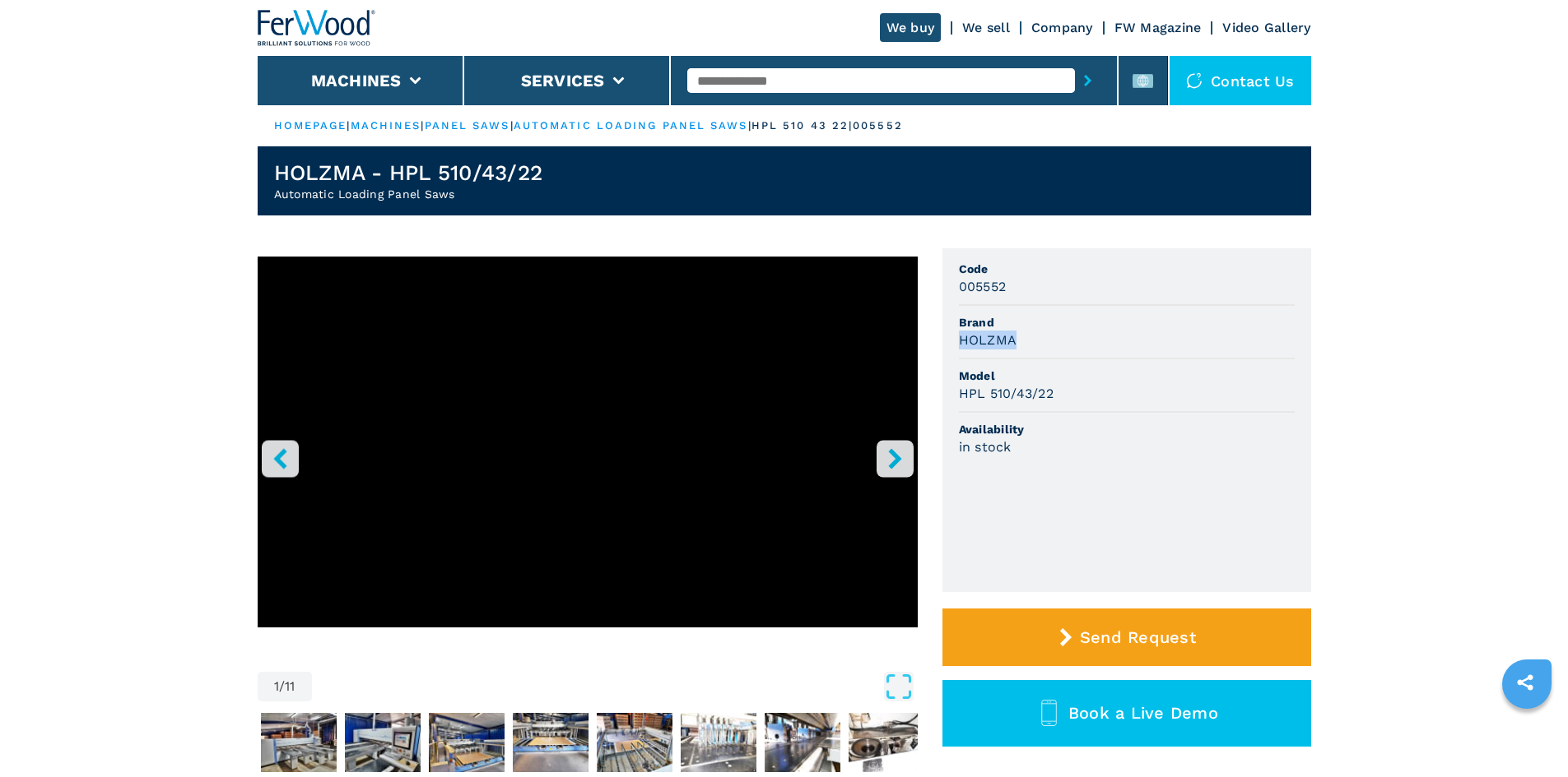
click at [1035, 356] on ul "Code 005552 Brand HOLZMA Model HPL 510/43/22 Availability in stock" at bounding box center [1126, 420] width 369 height 344
copy h3 "HOLZMA"
click at [1062, 351] on li "Brand HOLZMA" at bounding box center [1126, 332] width 335 height 54
drag, startPoint x: 957, startPoint y: 395, endPoint x: 1057, endPoint y: 402, distance: 100.2
click at [1057, 402] on ul "Code 005552 Brand HOLZMA Model HPL 510/43/22 Availability in stock" at bounding box center [1126, 420] width 369 height 344
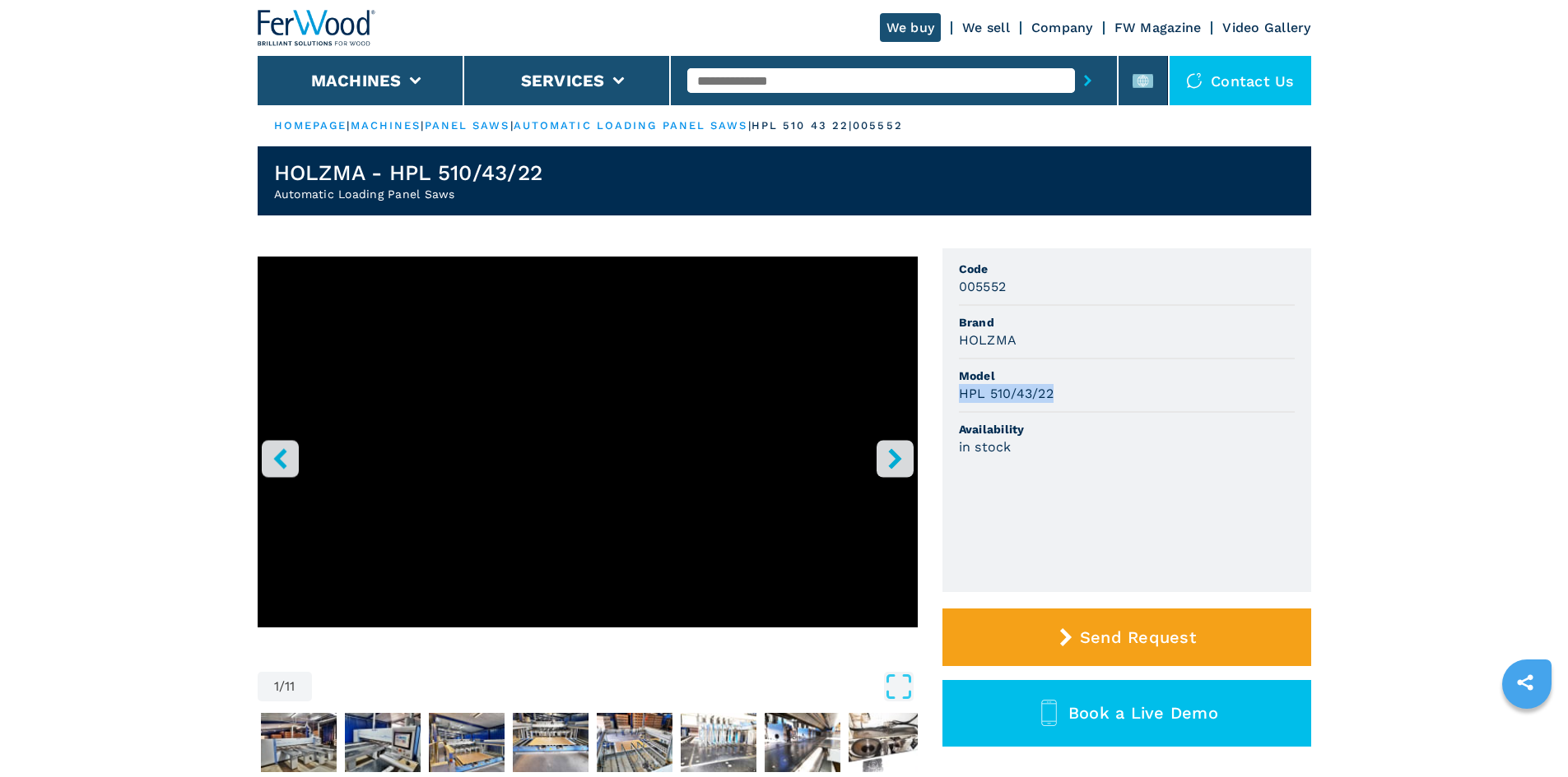
copy h3 "HPL 510/43/22"
click at [1120, 396] on div "HPL 510/43/22" at bounding box center [1126, 394] width 335 height 19
click at [1118, 370] on span "Model" at bounding box center [1126, 376] width 335 height 16
drag, startPoint x: 984, startPoint y: 287, endPoint x: 1012, endPoint y: 293, distance: 28.6
click at [1012, 293] on div "005552" at bounding box center [1126, 286] width 335 height 19
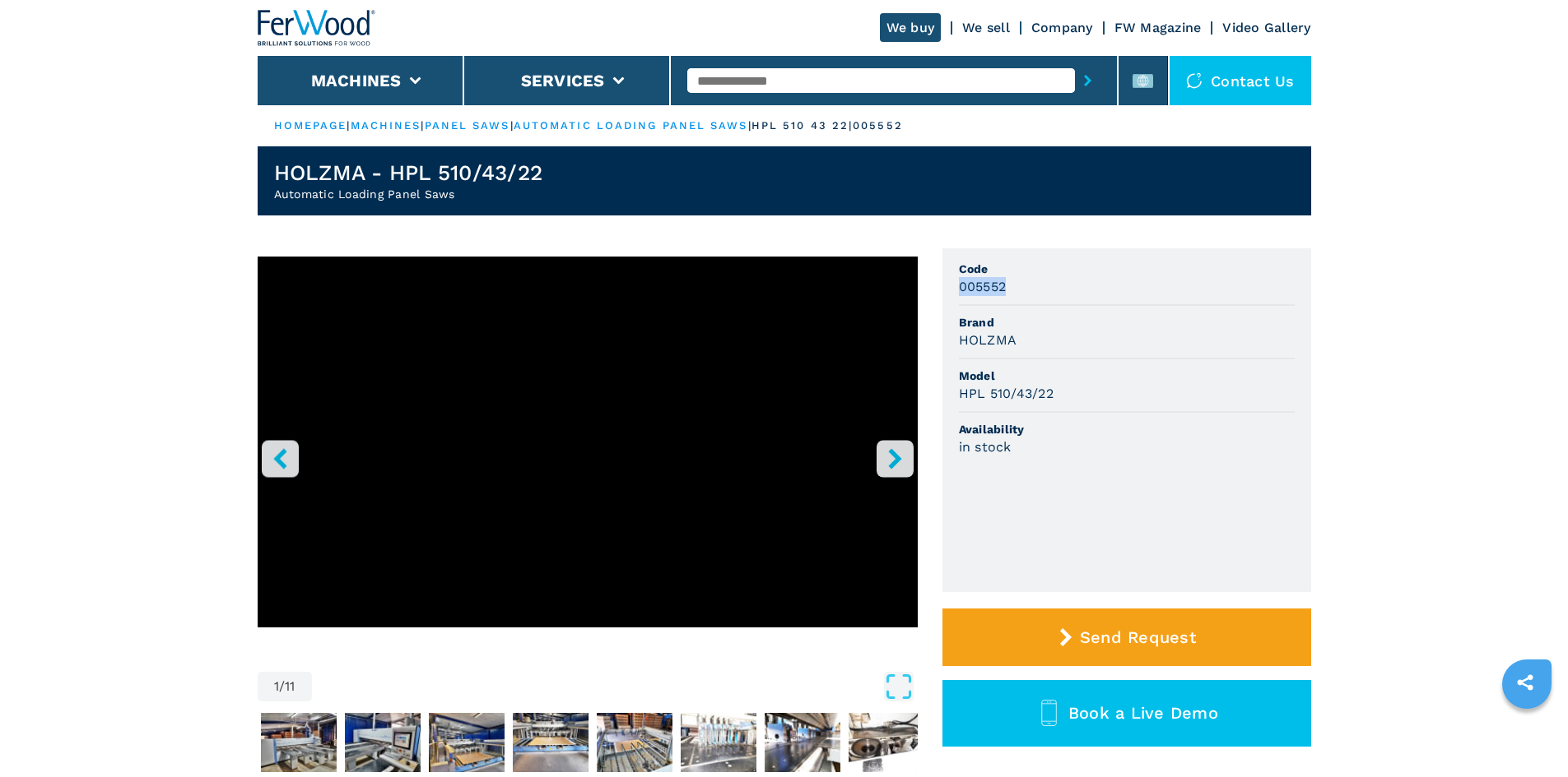
copy h3 "005552"
click at [1284, 393] on div "HPL 510/43/22" at bounding box center [1126, 394] width 335 height 19
